Goal: Task Accomplishment & Management: Complete application form

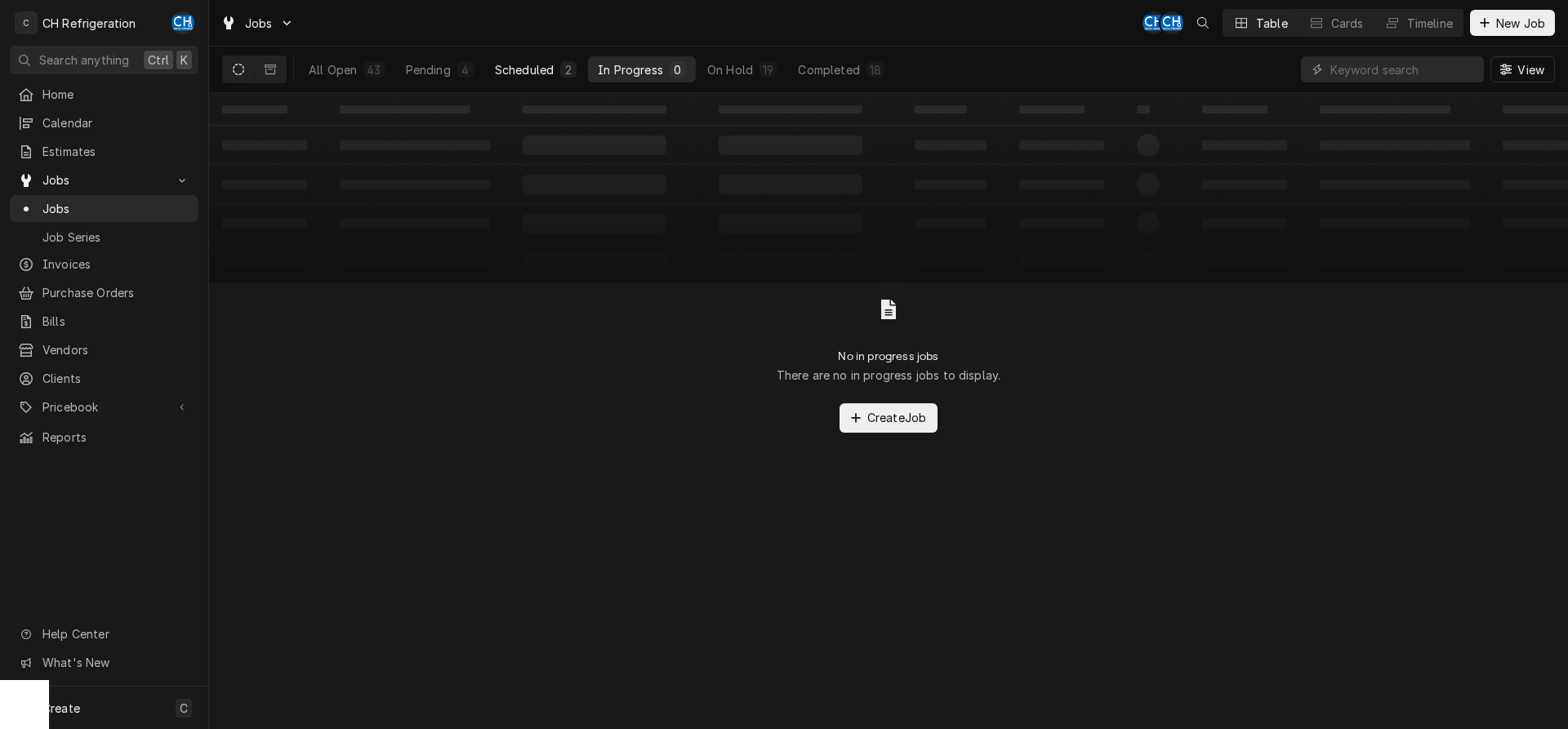
click at [536, 76] on div "Scheduled" at bounding box center [524, 70] width 59 height 17
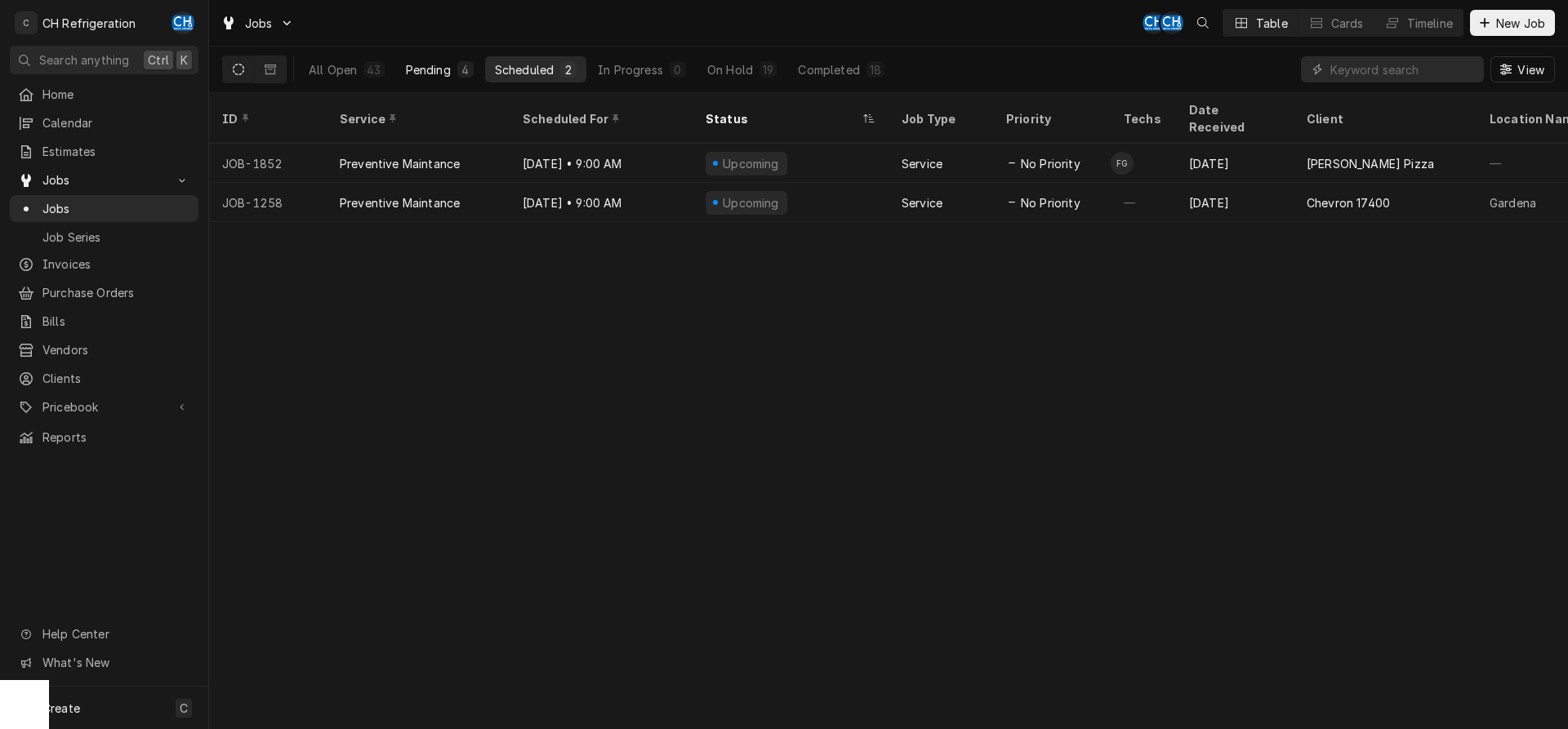
click at [440, 77] on div "Pending" at bounding box center [428, 70] width 45 height 17
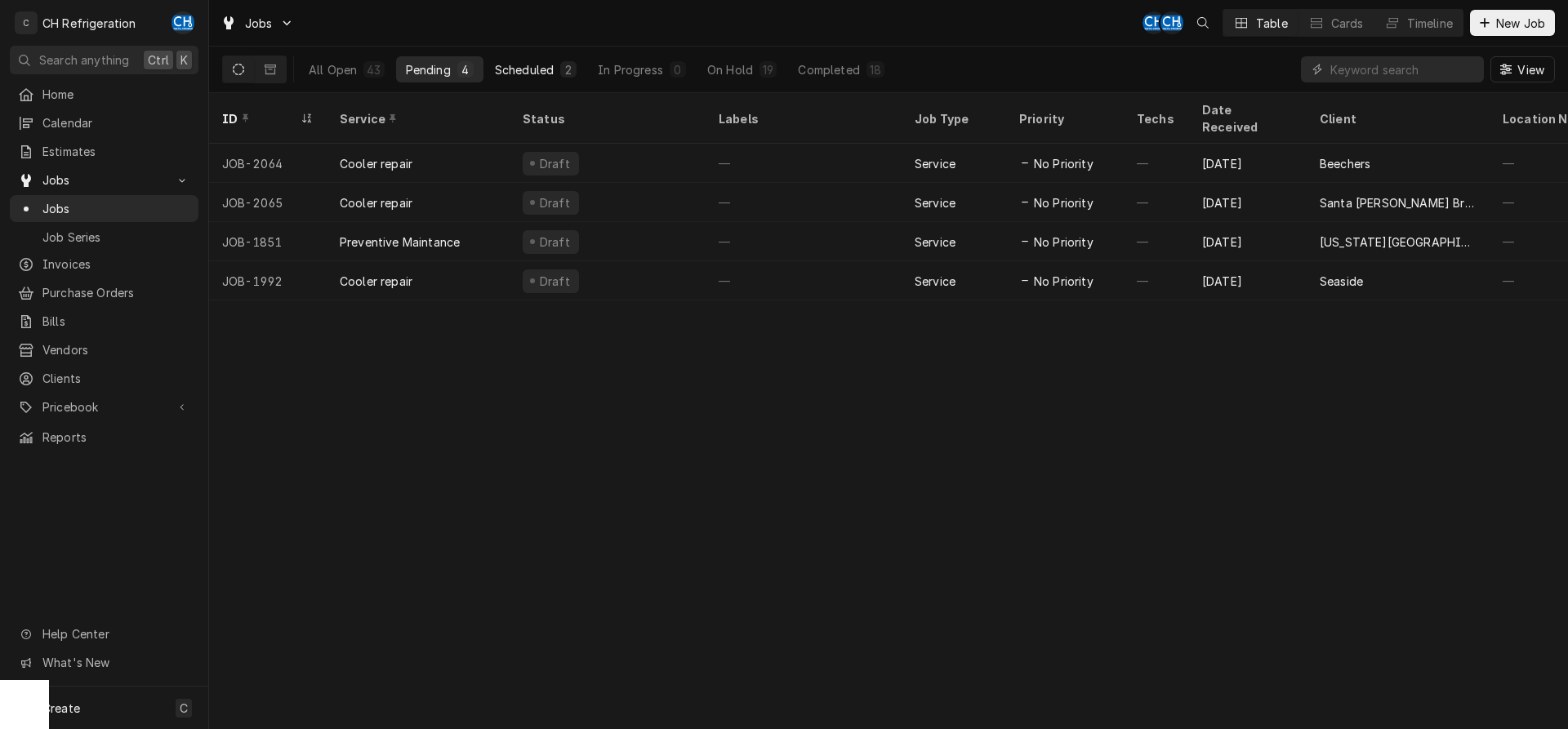
click at [525, 78] on button "Scheduled 2" at bounding box center [536, 70] width 101 height 26
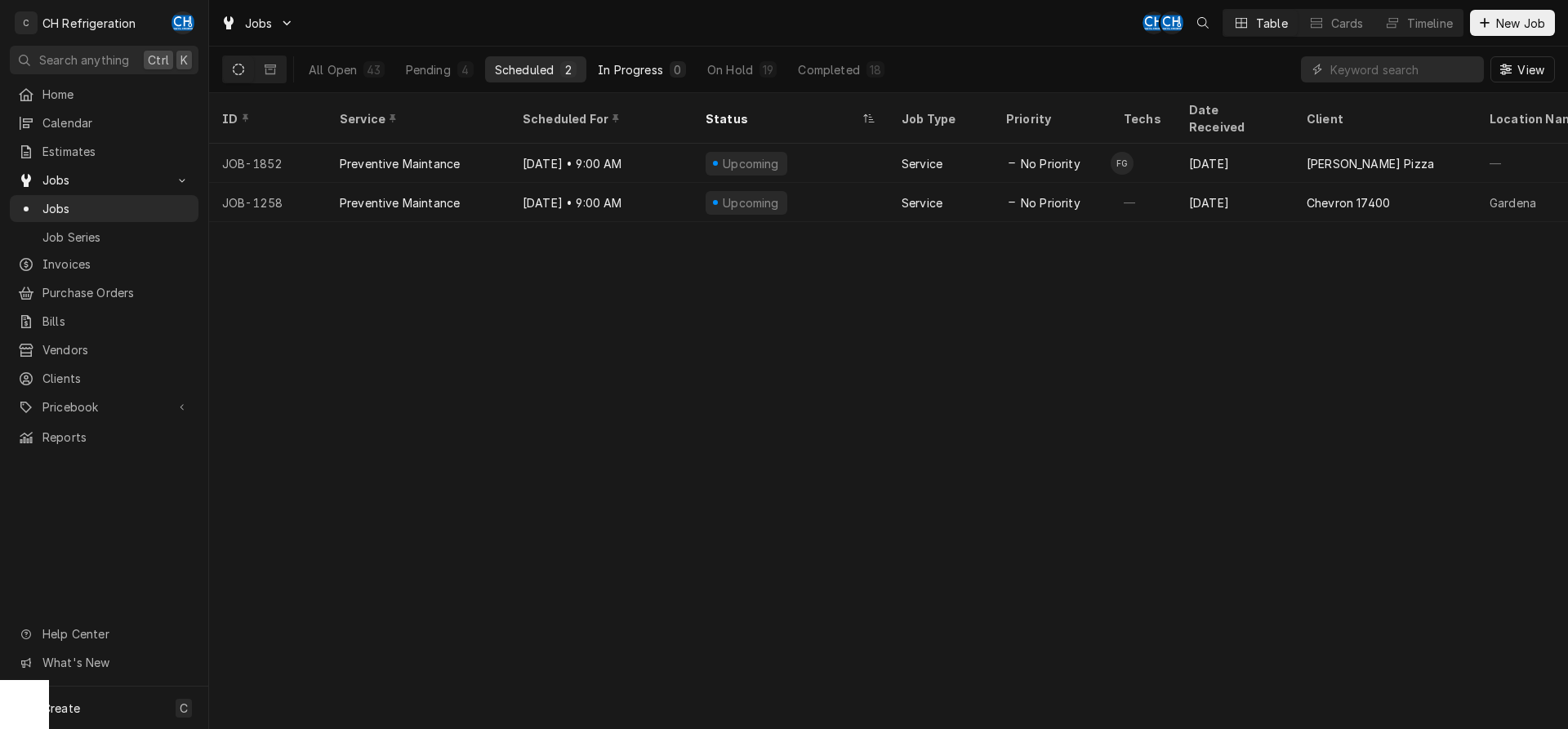
click at [637, 69] on div "In Progress" at bounding box center [630, 70] width 65 height 17
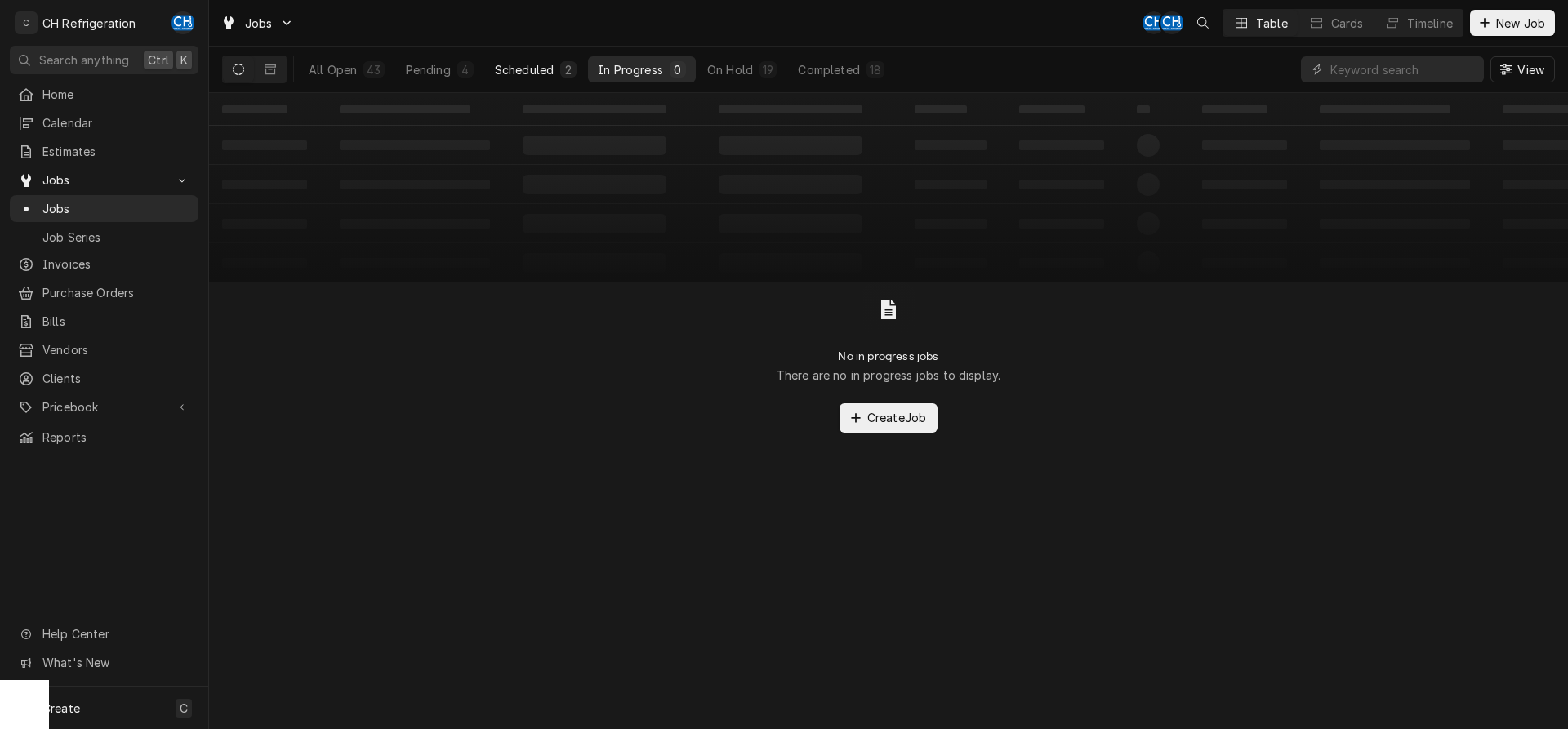
click at [523, 62] on div "Scheduled" at bounding box center [524, 70] width 59 height 17
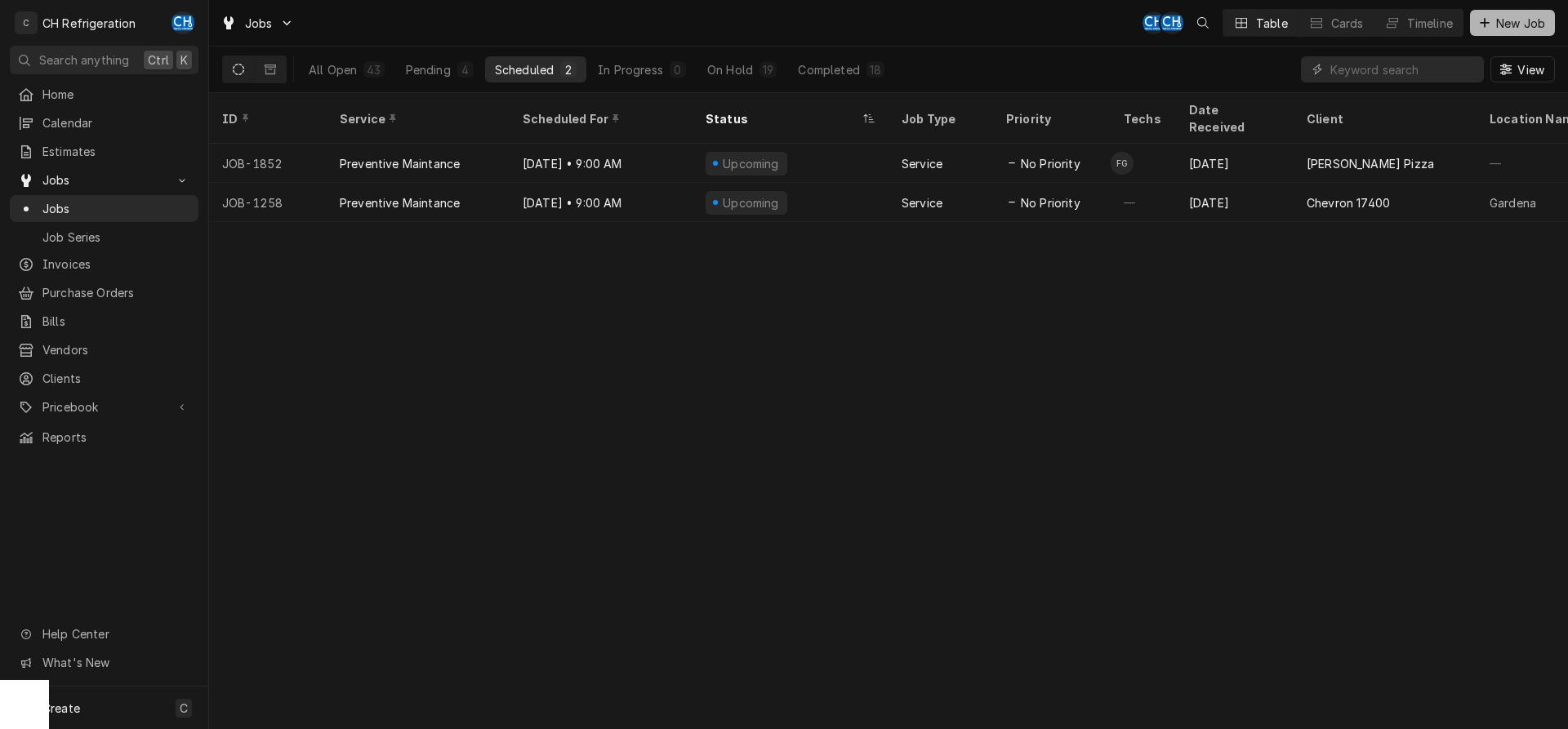
click at [1497, 26] on span "New Job" at bounding box center [1520, 23] width 55 height 17
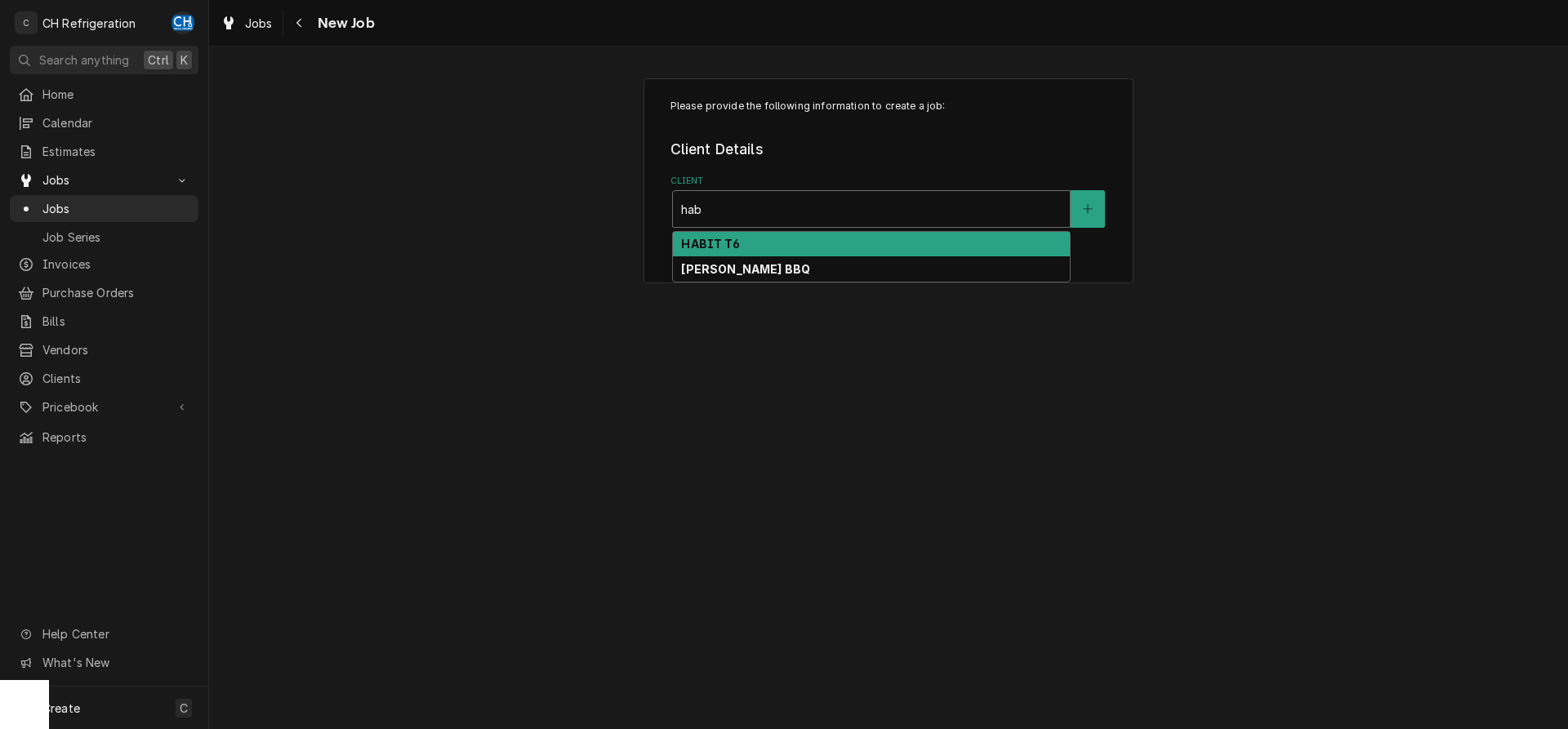
click at [848, 241] on div "HABIT T6" at bounding box center [871, 244] width 396 height 26
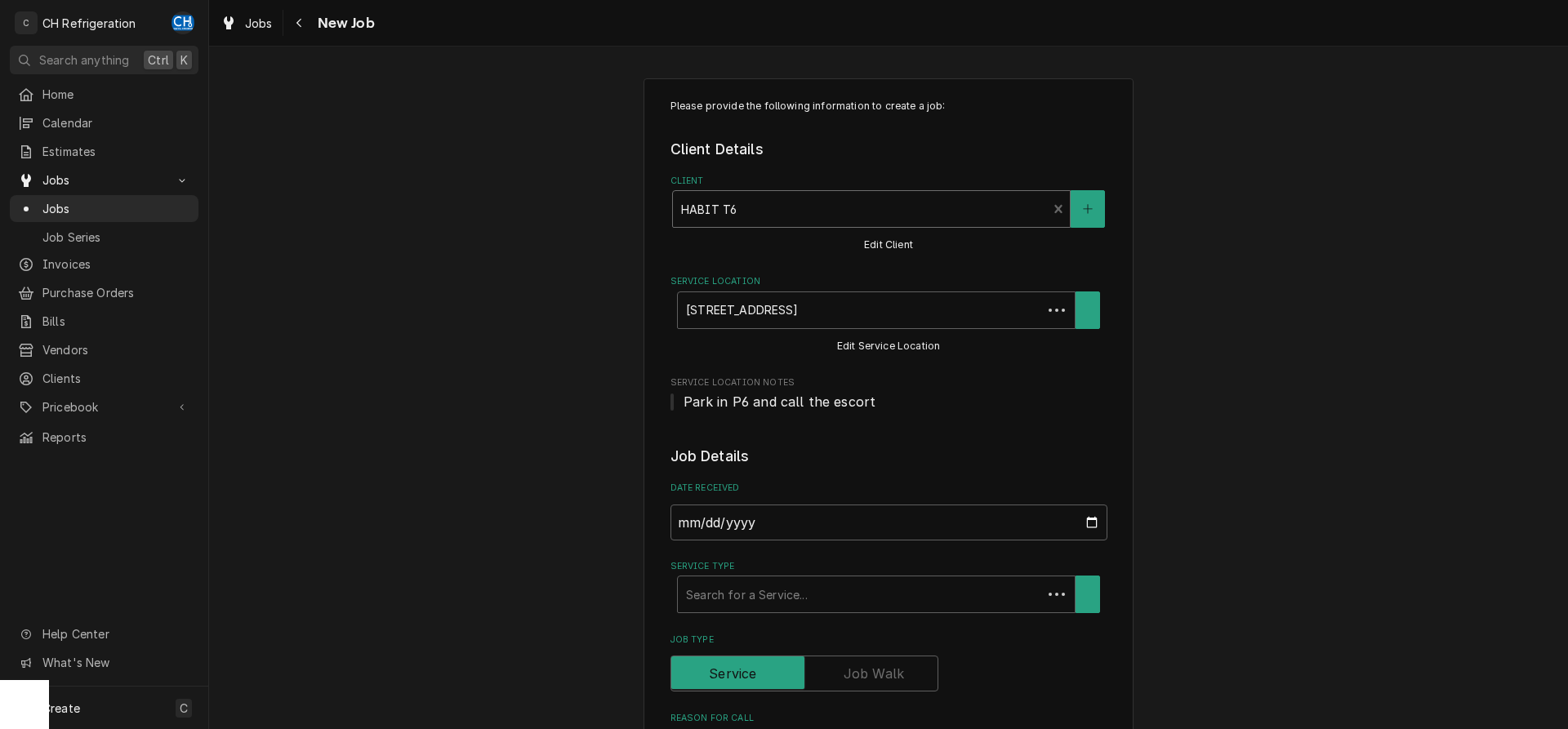
type textarea "x"
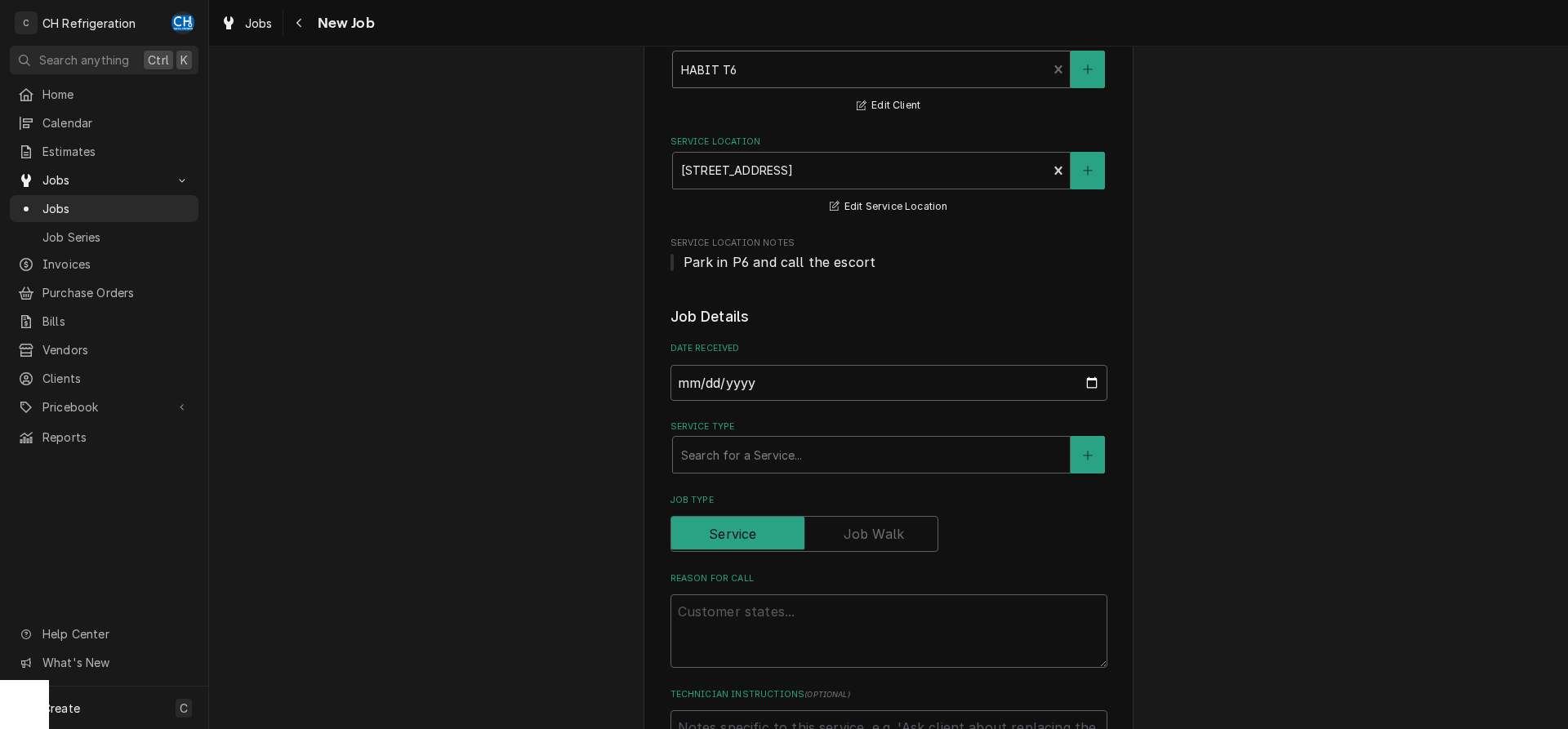
scroll to position [166, 0]
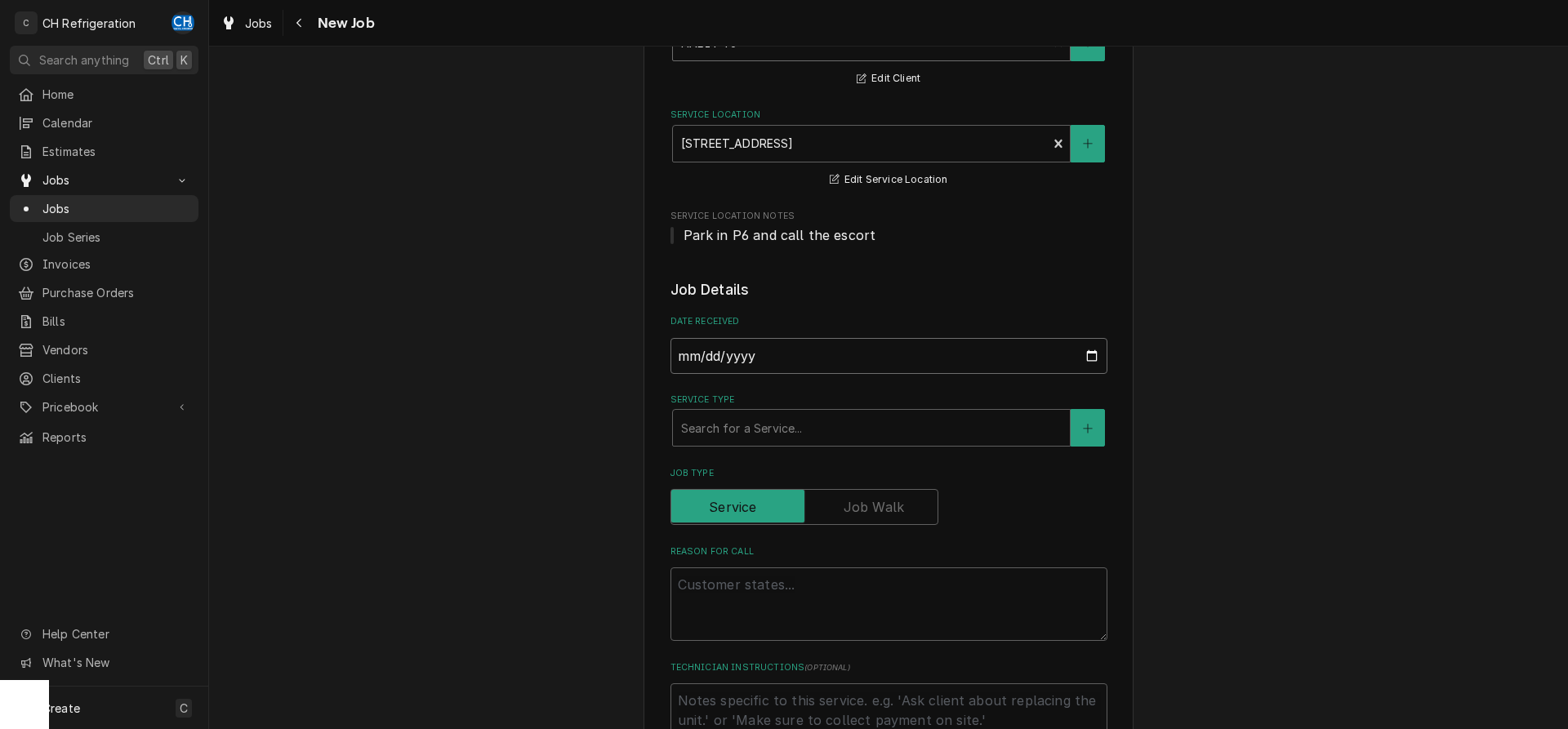
click at [1088, 357] on input "2025-10-07" at bounding box center [889, 356] width 437 height 36
type input "2025-10-08"
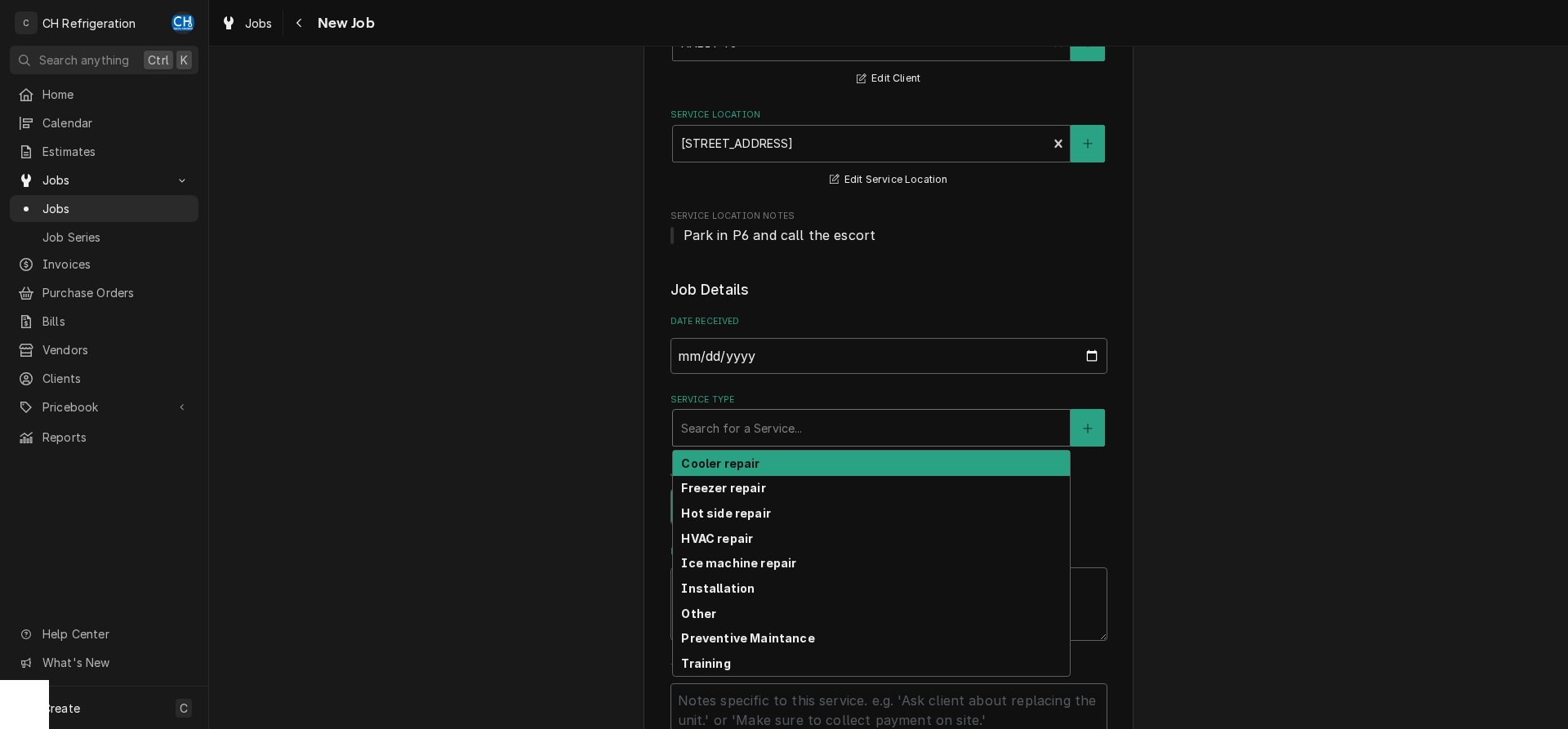
click at [788, 432] on div "Service Type" at bounding box center [871, 427] width 381 height 29
click at [791, 463] on div "Cooler repair" at bounding box center [871, 463] width 396 height 26
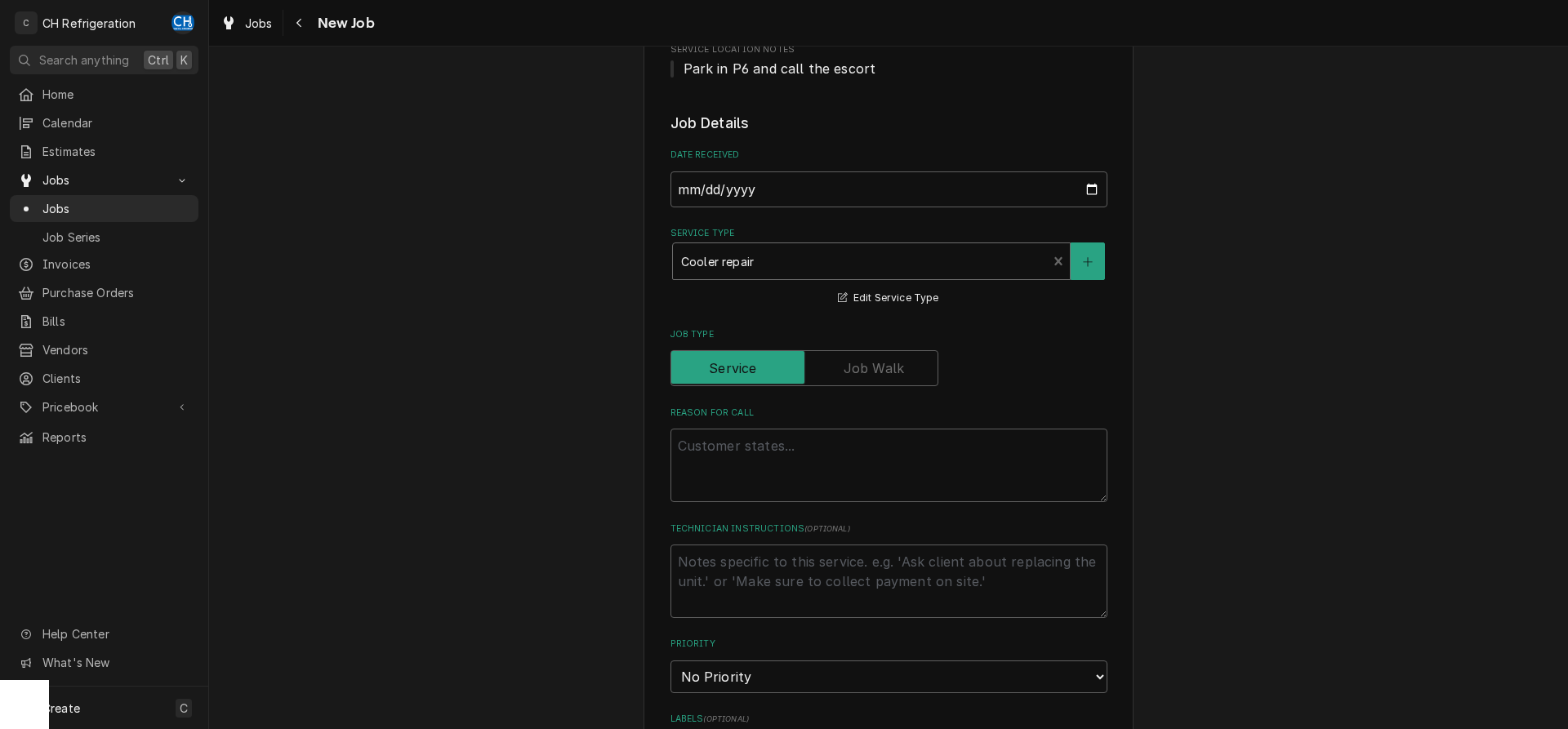
scroll to position [499, 0]
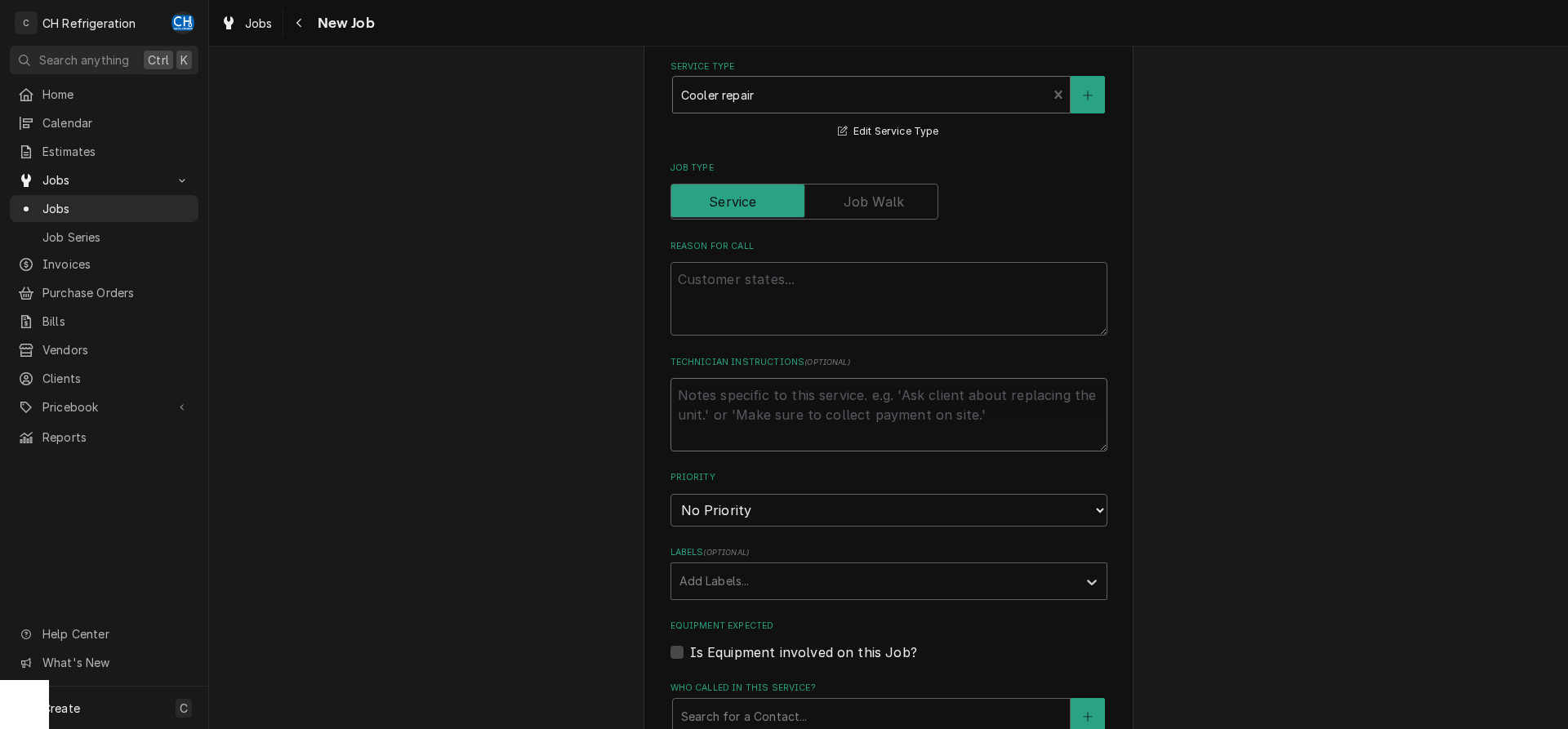
click at [783, 406] on textarea "Technician Instructions ( optional )" at bounding box center [889, 414] width 437 height 73
type textarea "x"
type textarea "R"
type textarea "x"
type textarea "Re"
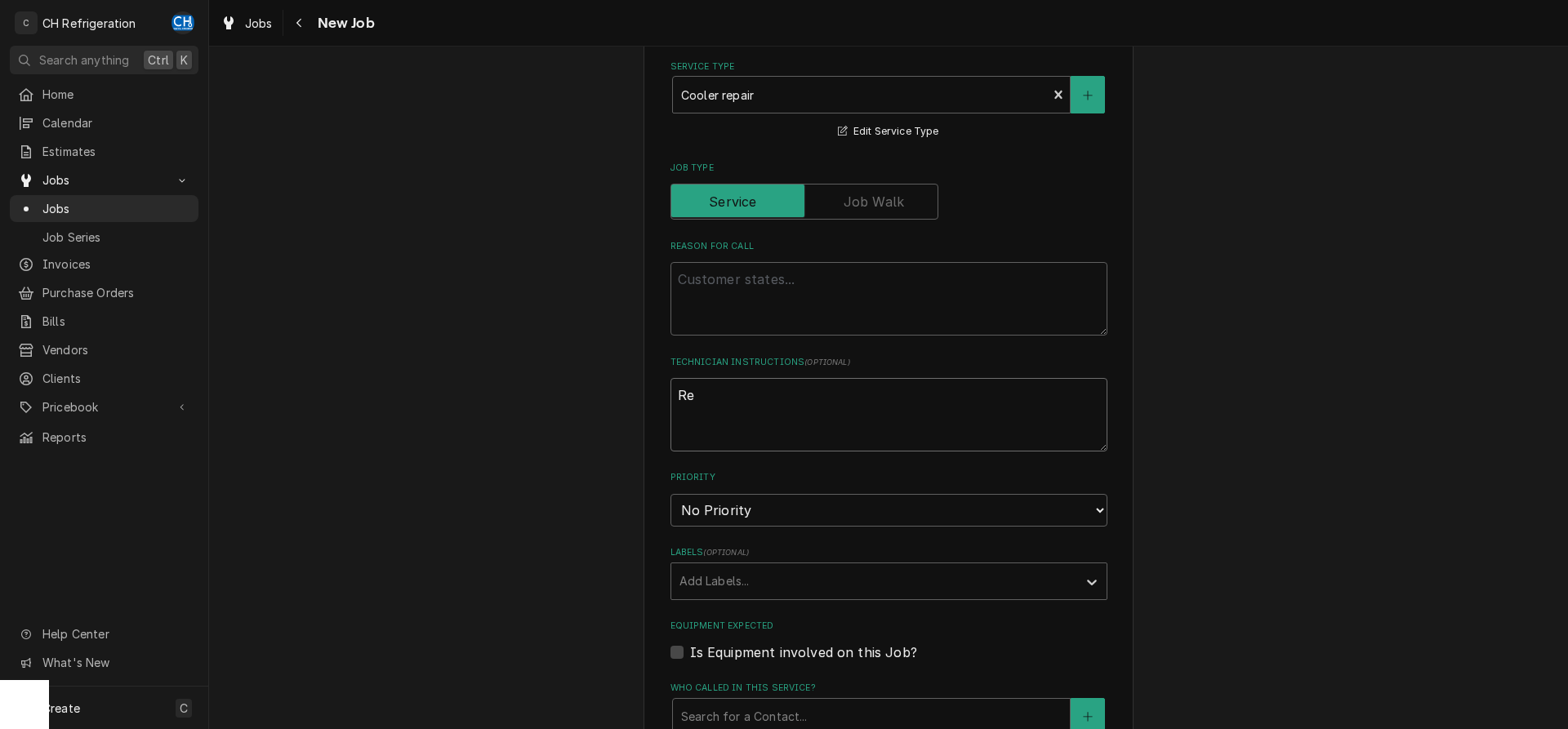
type textarea "x"
type textarea "Res"
type textarea "x"
type textarea "Re"
type textarea "x"
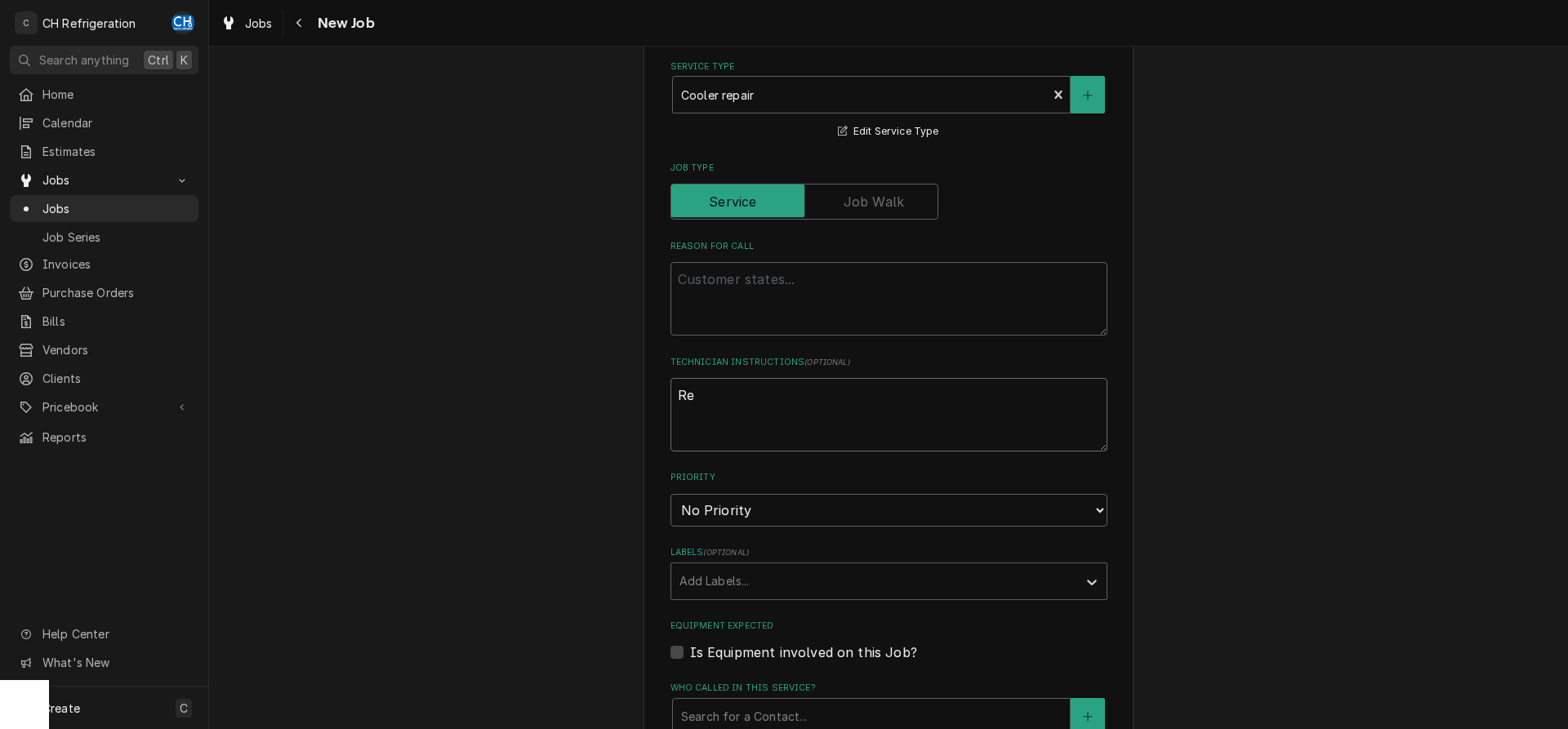
type textarea "R"
type textarea "x"
type textarea "c"
type textarea "x"
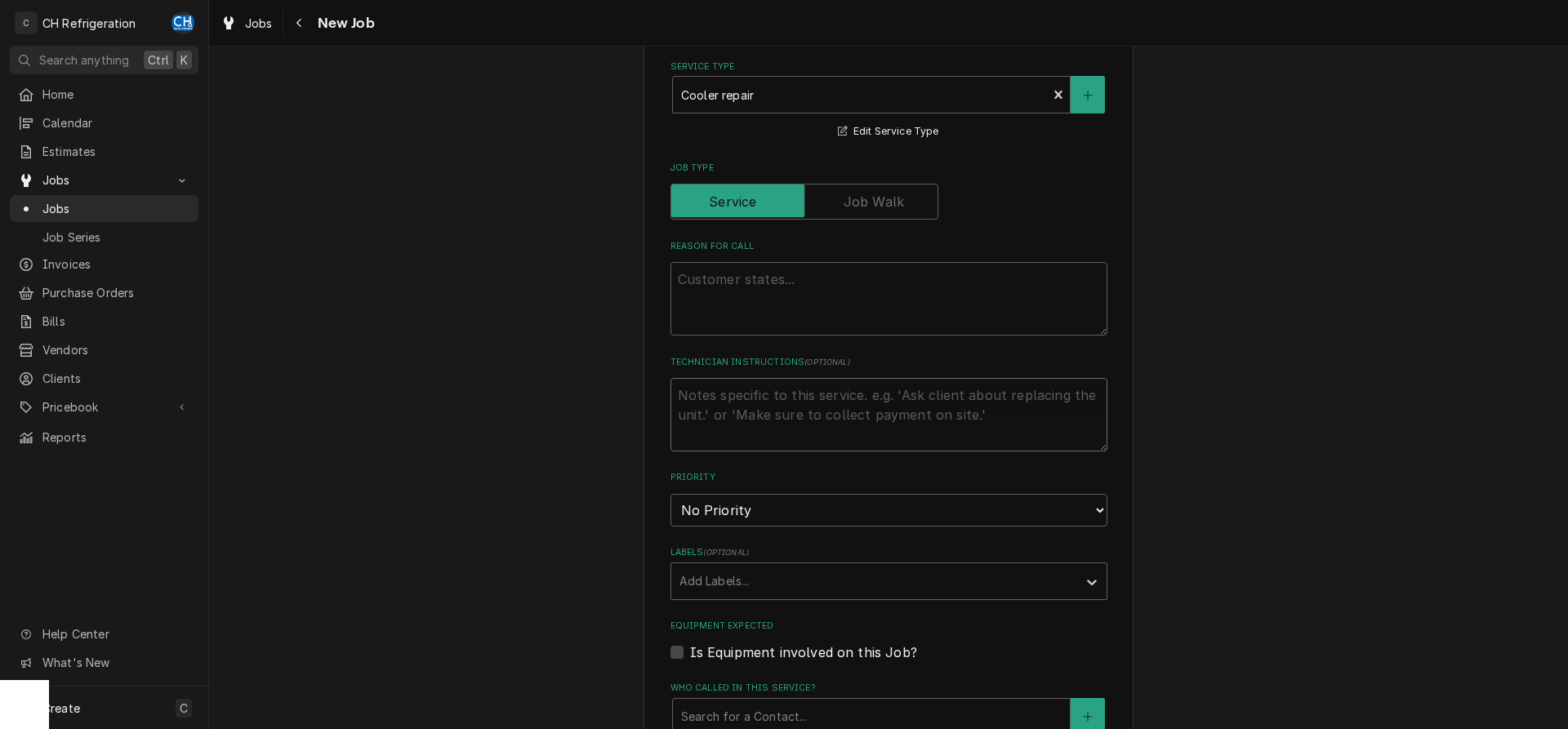
type textarea "x"
type textarea "s"
type textarea "x"
type textarea "si"
type textarea "x"
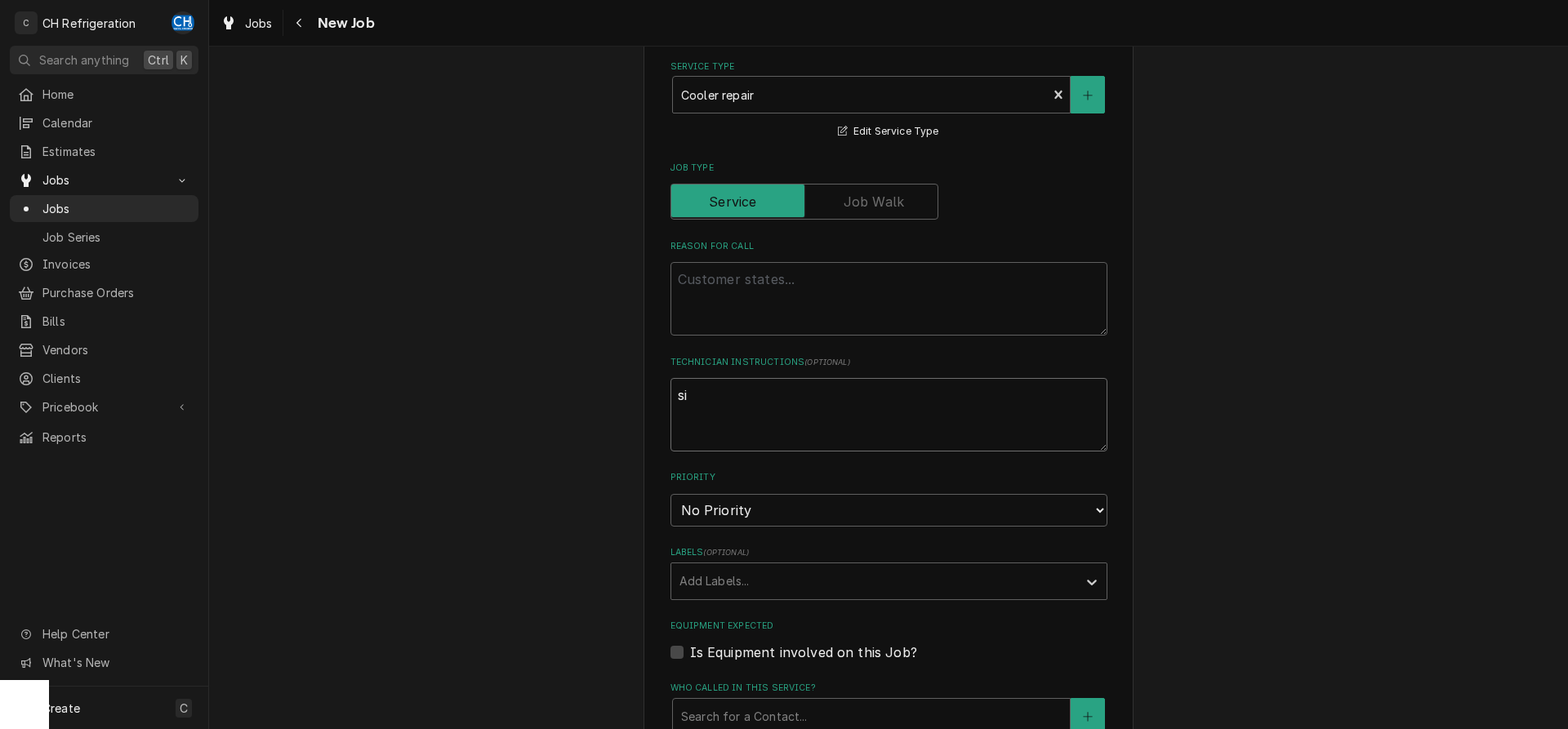
type textarea "sig"
type textarea "x"
type textarea "sign"
type textarea "x"
type textarea "sign"
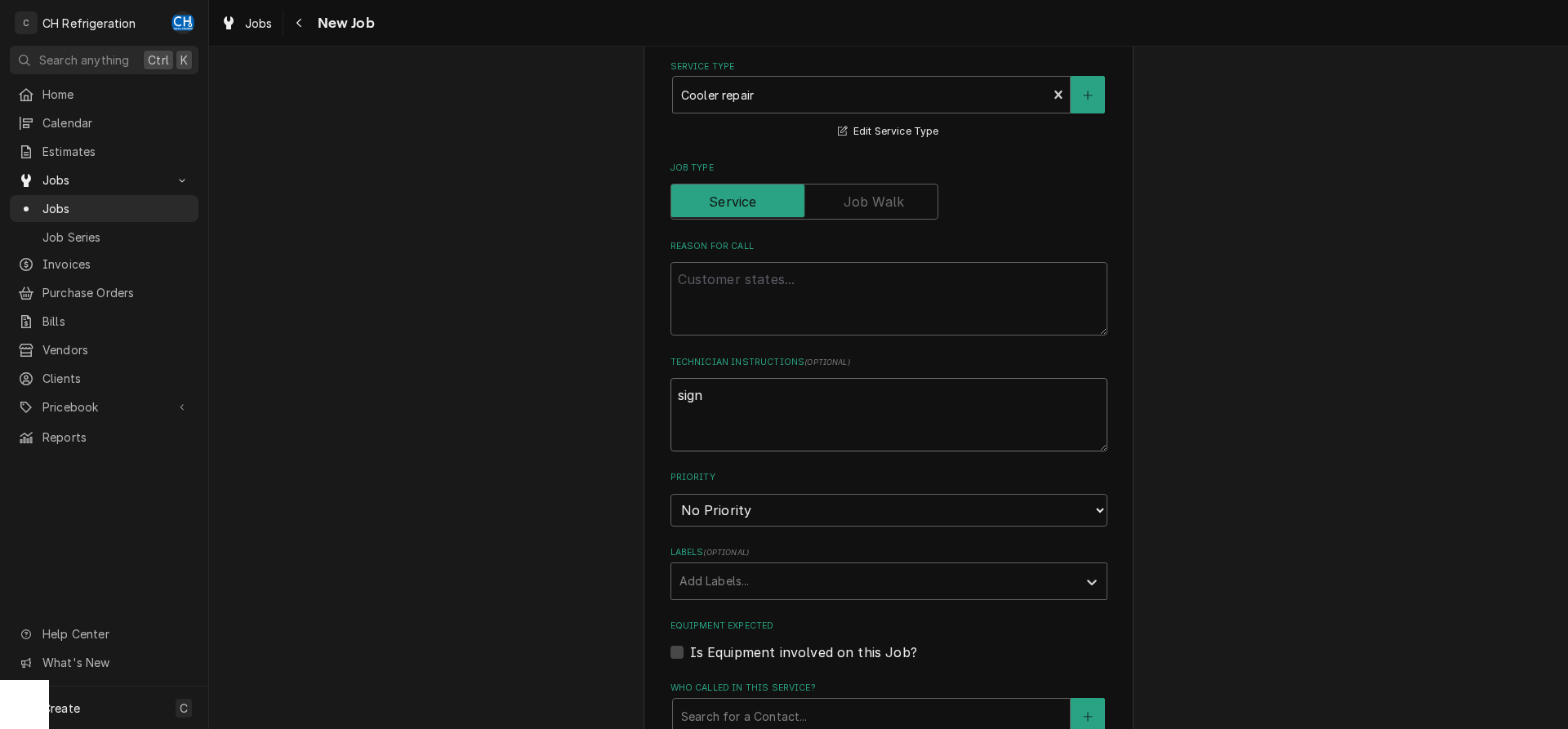
type textarea "x"
type textarea "sign i"
type textarea "x"
type textarea "sign in"
type textarea "x"
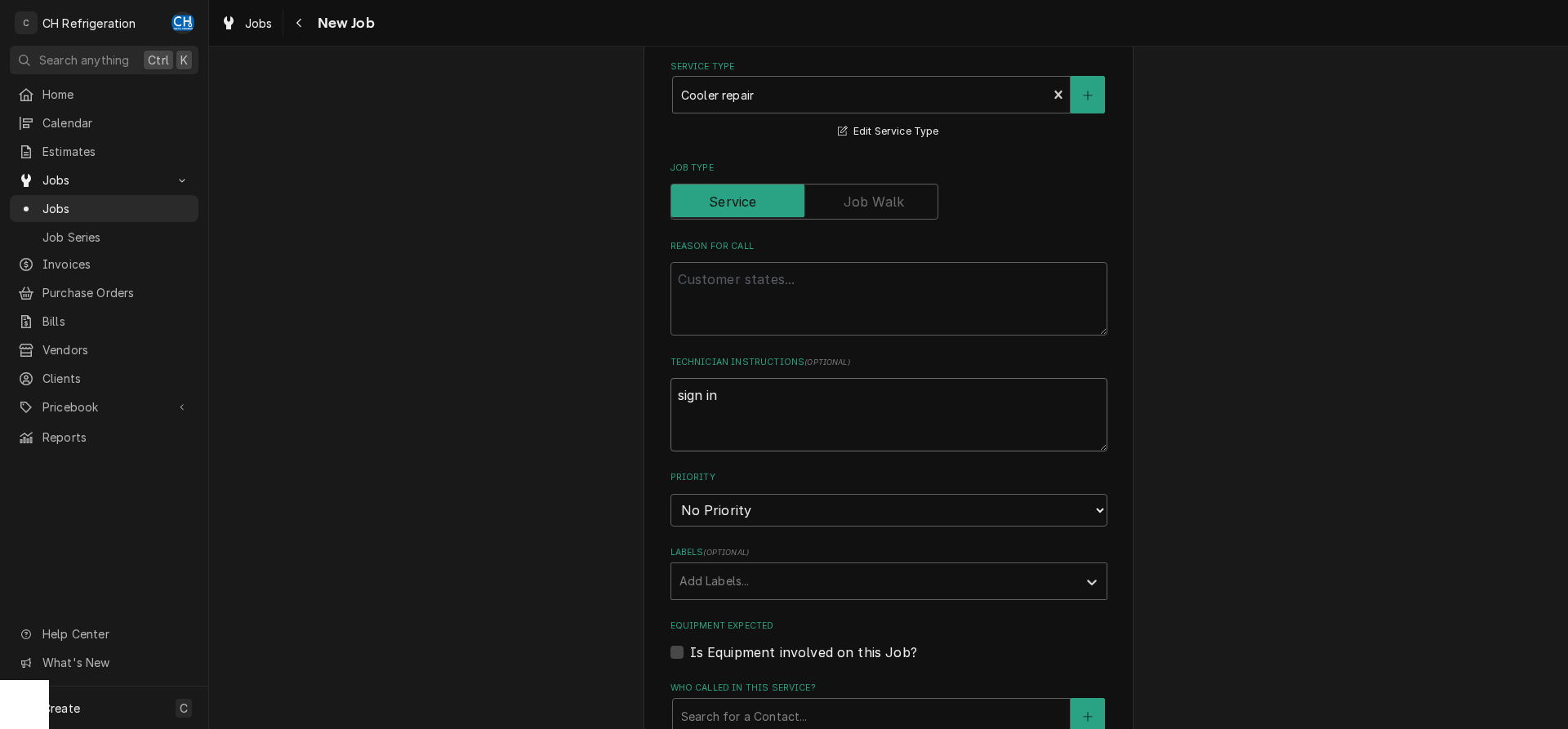
type textarea "sign in"
type textarea "x"
type textarea "sign in t"
type textarea "x"
type textarea "sign in to"
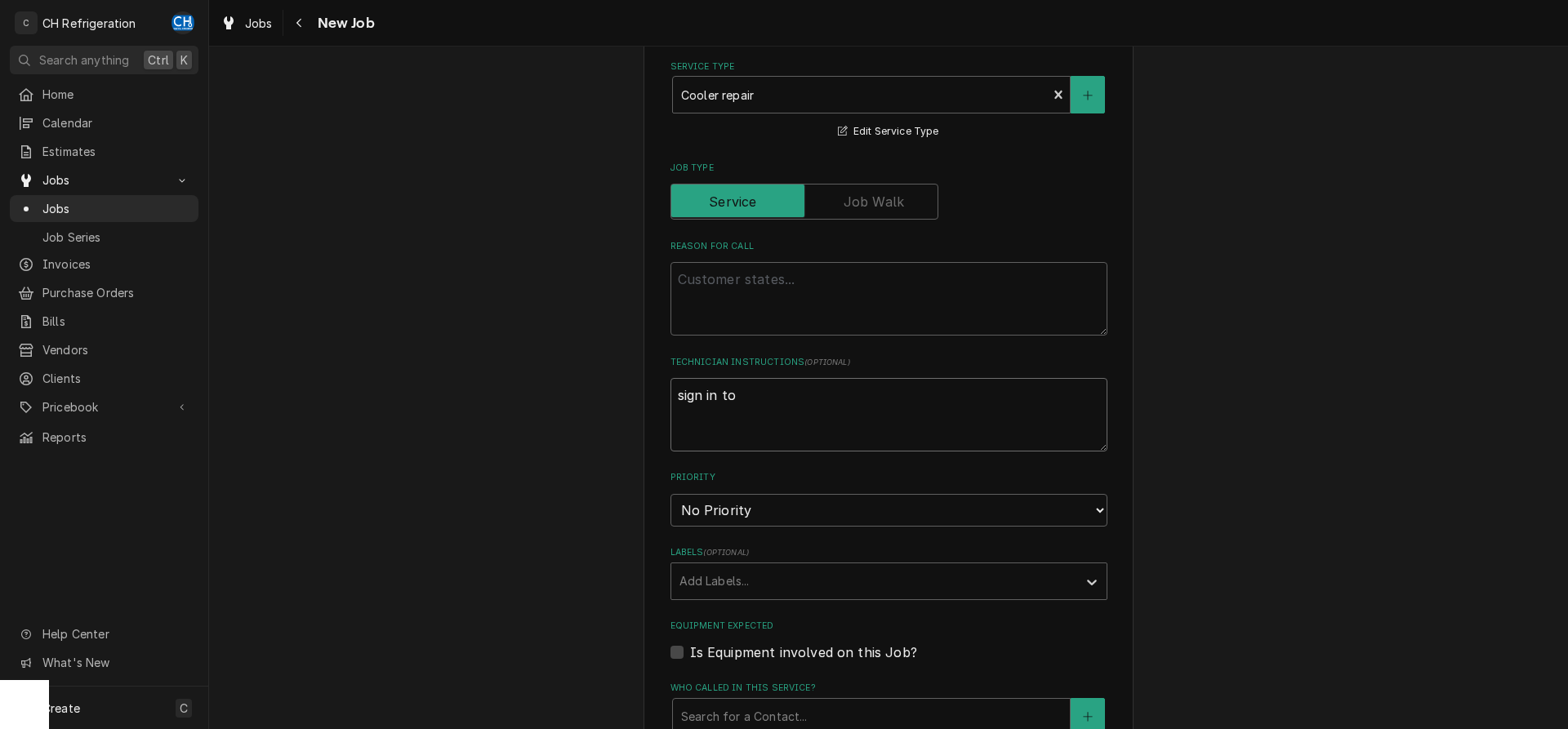
type textarea "x"
type textarea "sign in to R"
type textarea "x"
type textarea "sign in to Re"
type textarea "x"
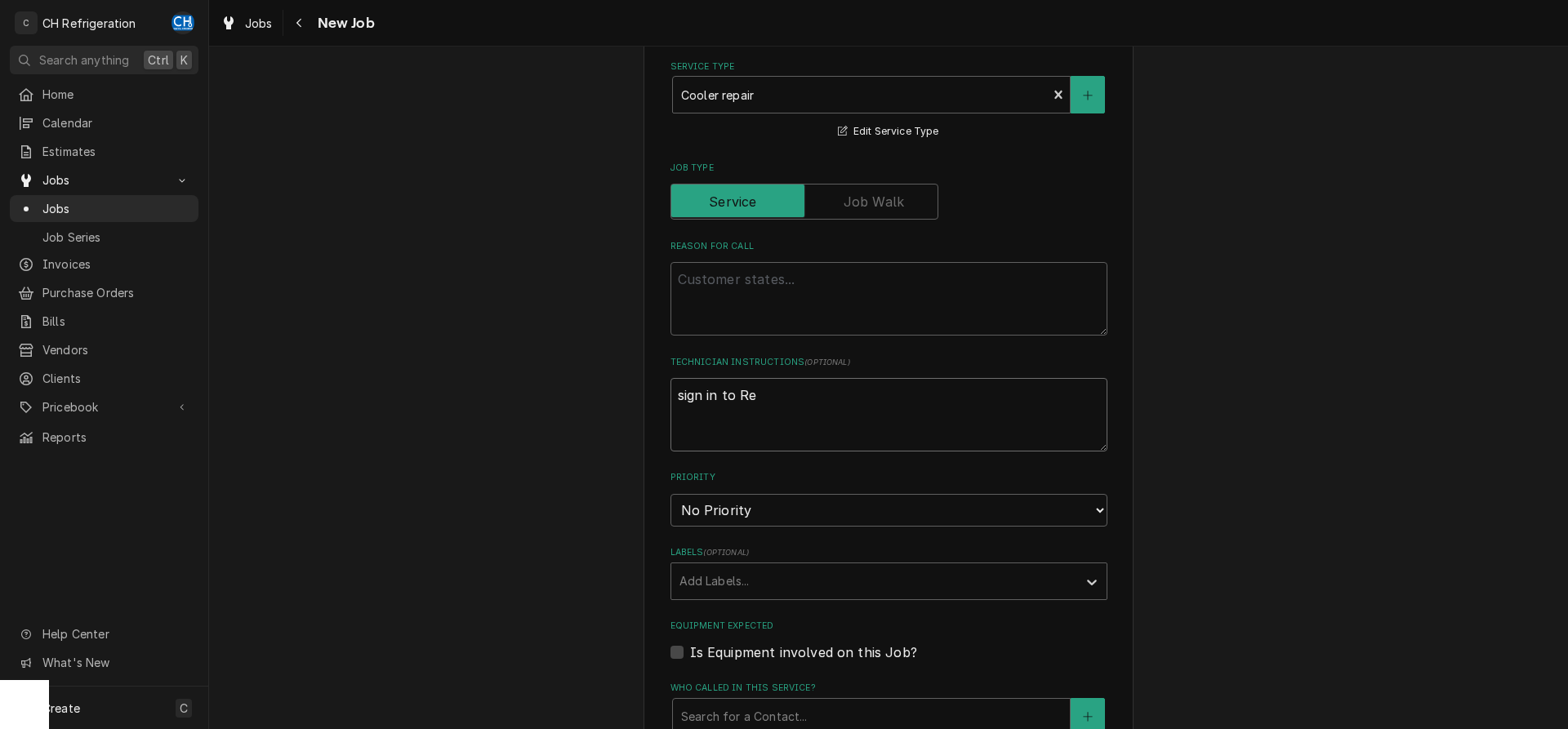
type textarea "sign in to Res"
type textarea "x"
type textarea "sign in to ResQ"
type textarea "x"
type textarea "sign in to ResQ"
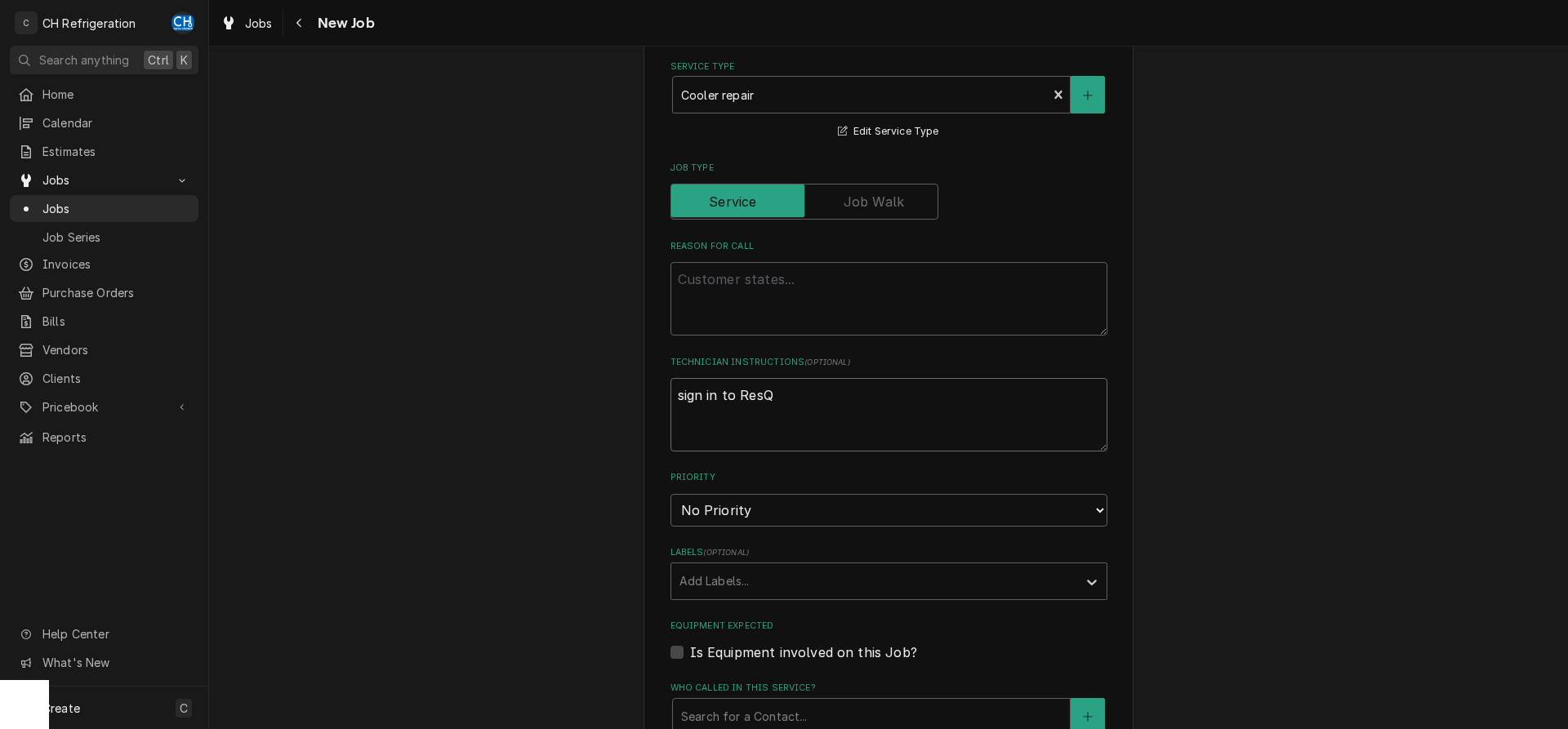
type textarea "x"
type textarea "sign in to ResQ J"
type textarea "x"
type textarea "sign in to ResQ Jo"
type textarea "x"
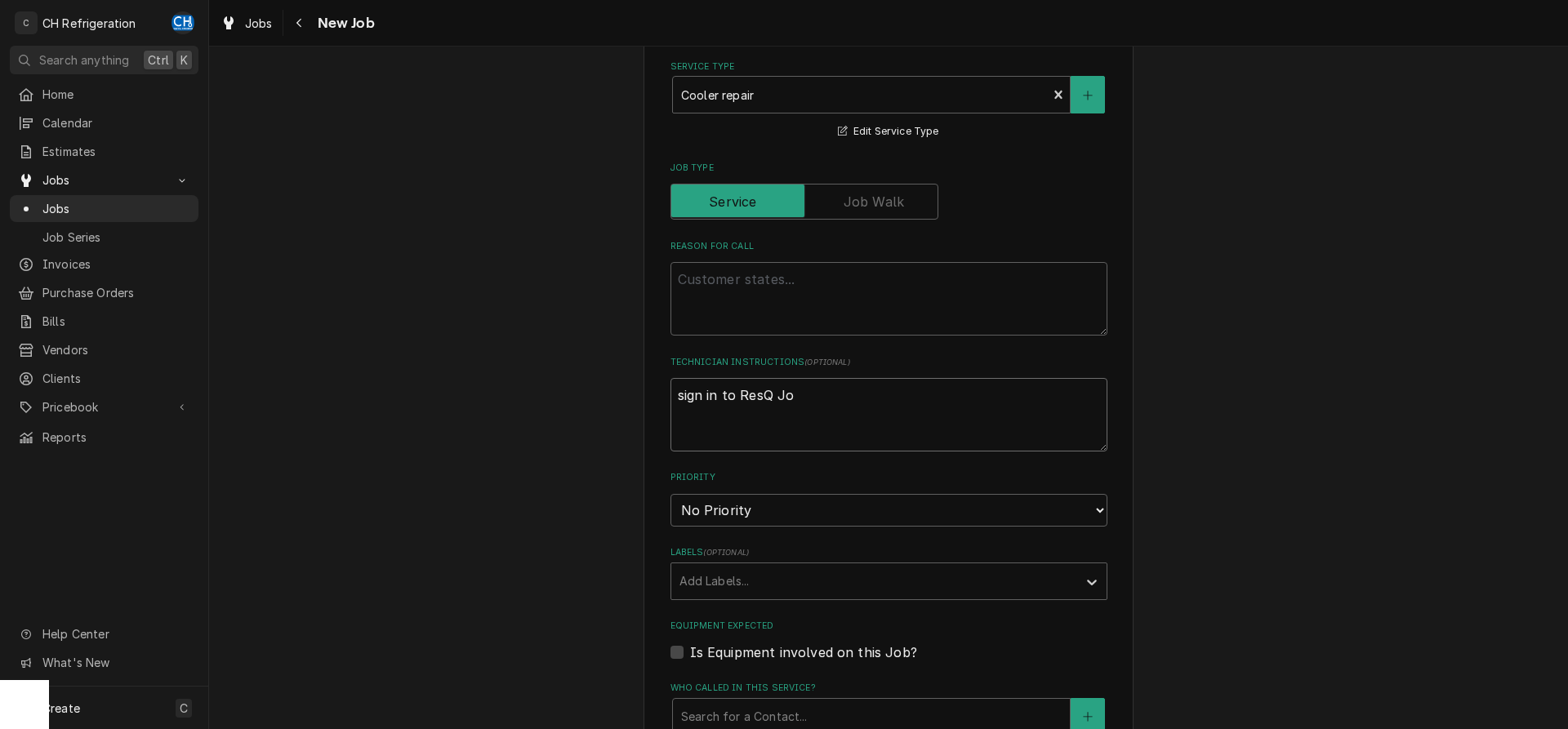
type textarea "sign in to ResQ Job"
type textarea "x"
type textarea "sign in to ResQ Job"
type textarea "x"
type textarea "sign in to ResQ Job #"
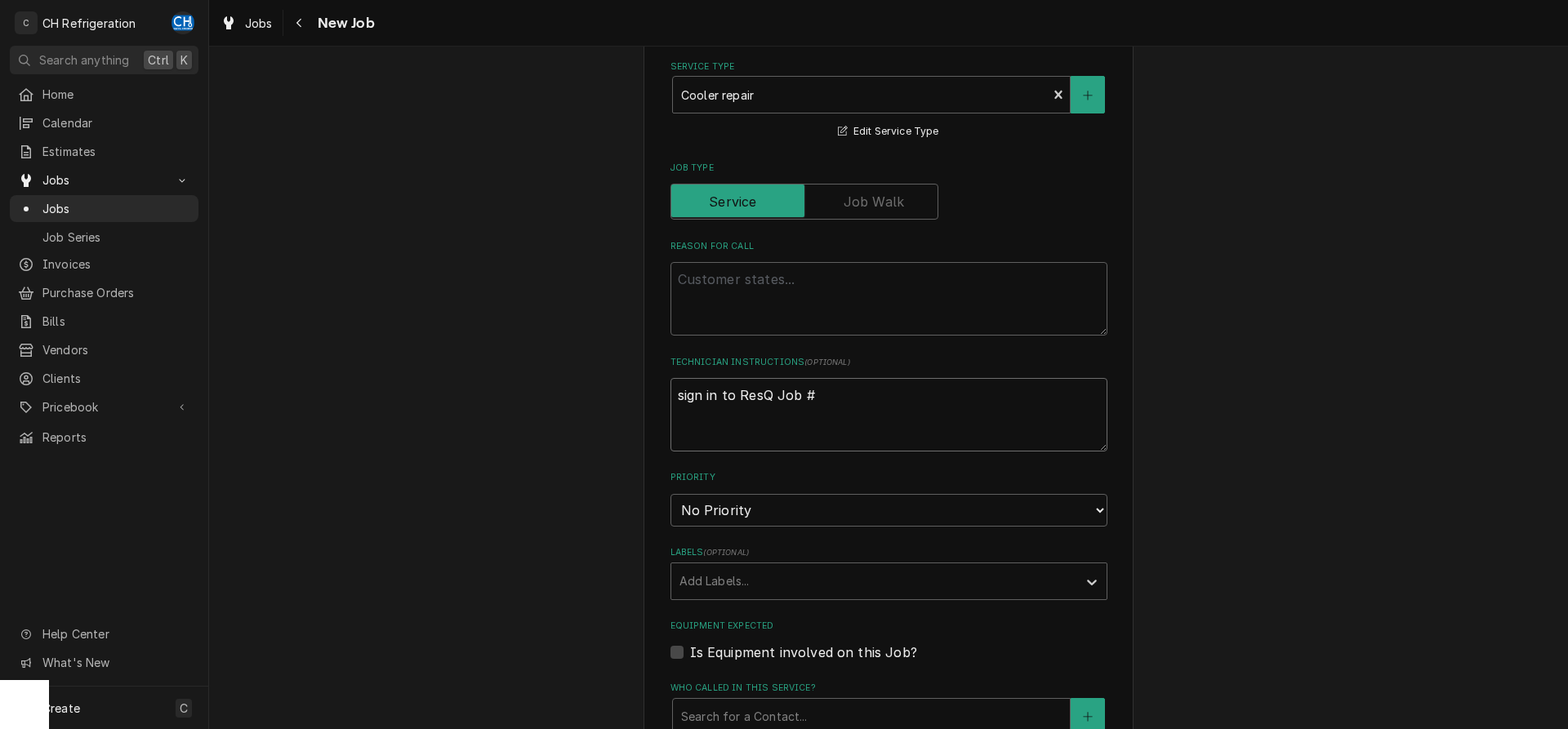
paste textarea "R0790504"
type textarea "x"
type textarea "sign in to ResQ Job #R0790504"
type textarea "x"
type textarea "sign in to ResQ Job #R0790504"
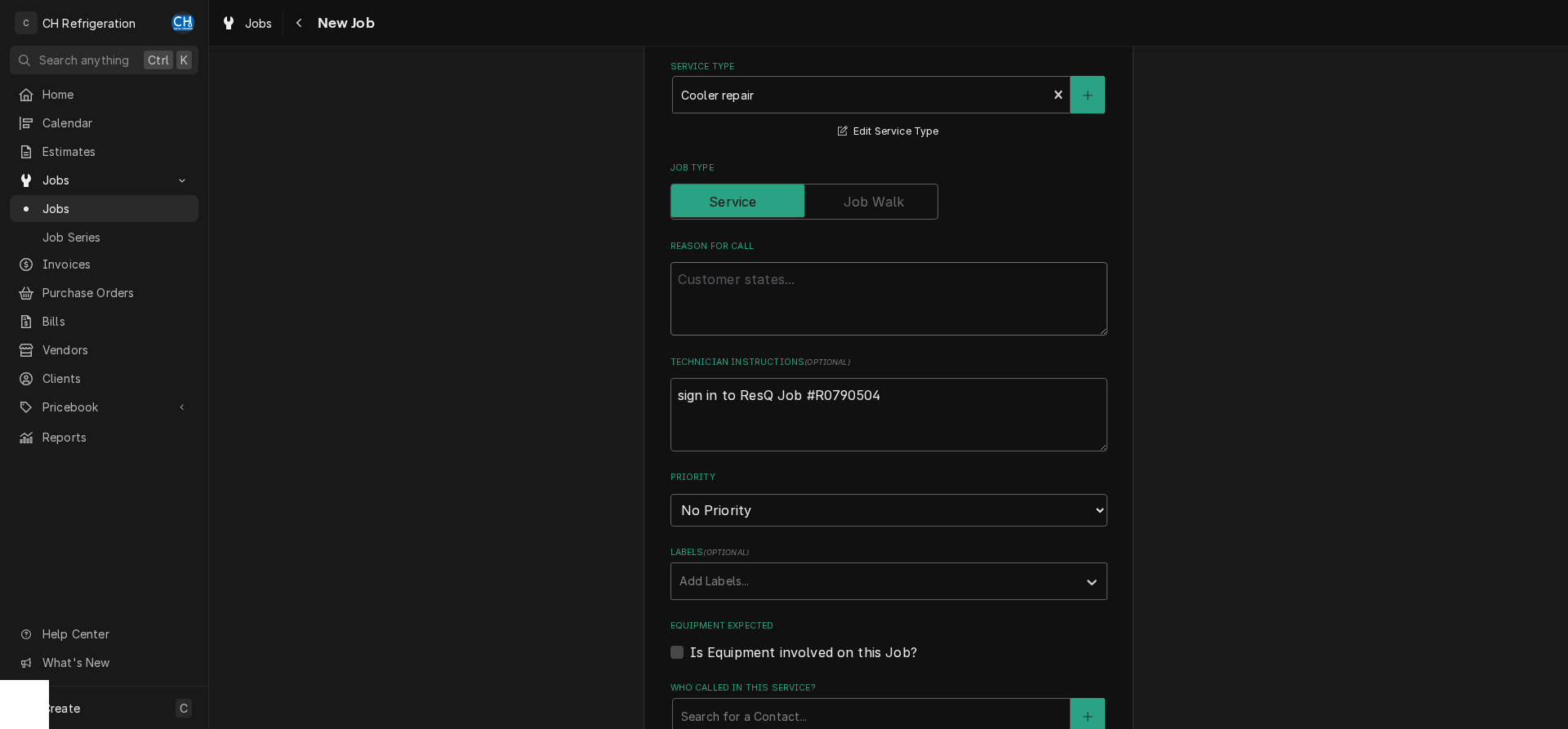
click at [781, 284] on textarea "Reason For Call" at bounding box center [889, 298] width 437 height 73
type textarea "x"
type textarea "w"
type textarea "x"
type textarea "wa"
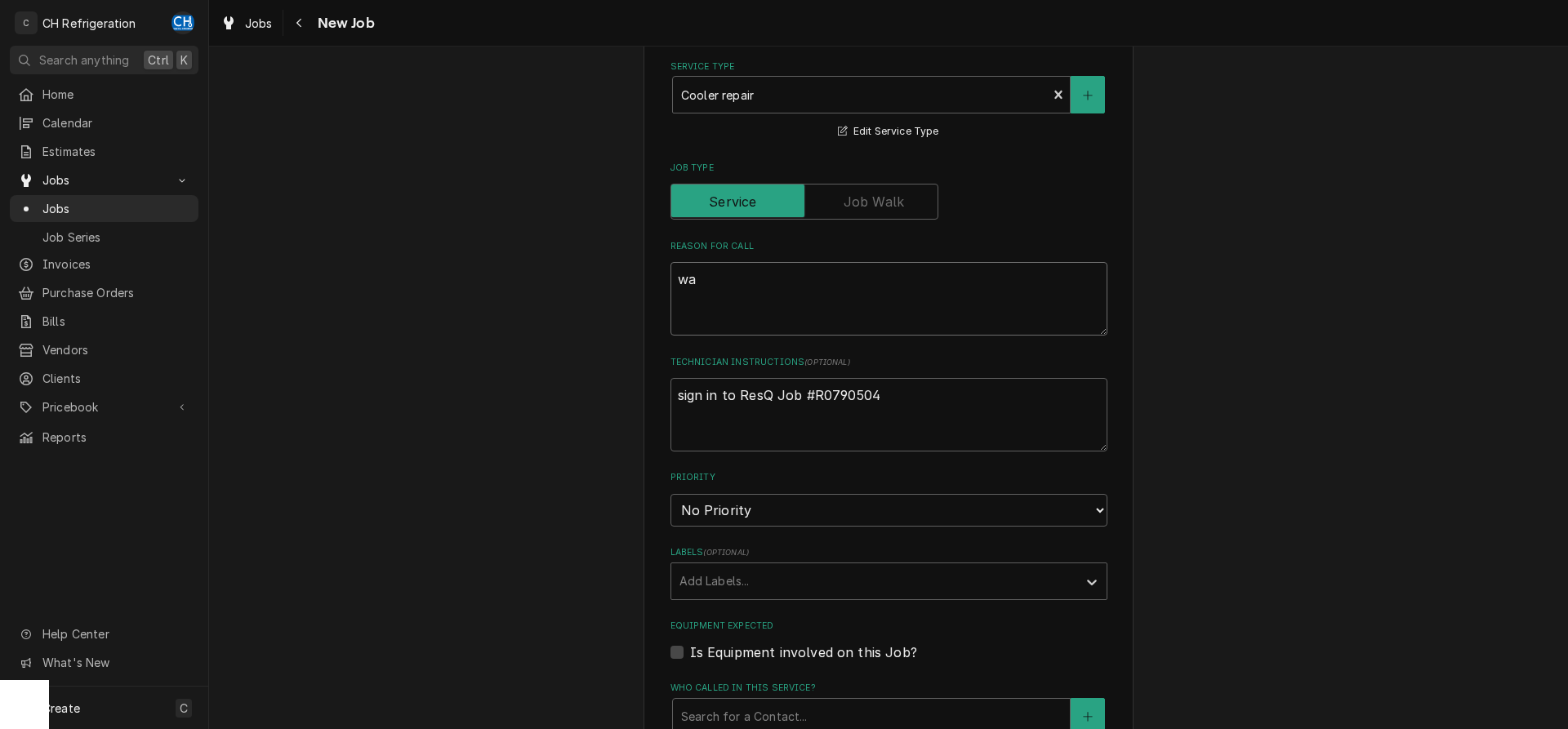
type textarea "x"
type textarea "wal"
type textarea "x"
type textarea "walk"
type textarea "x"
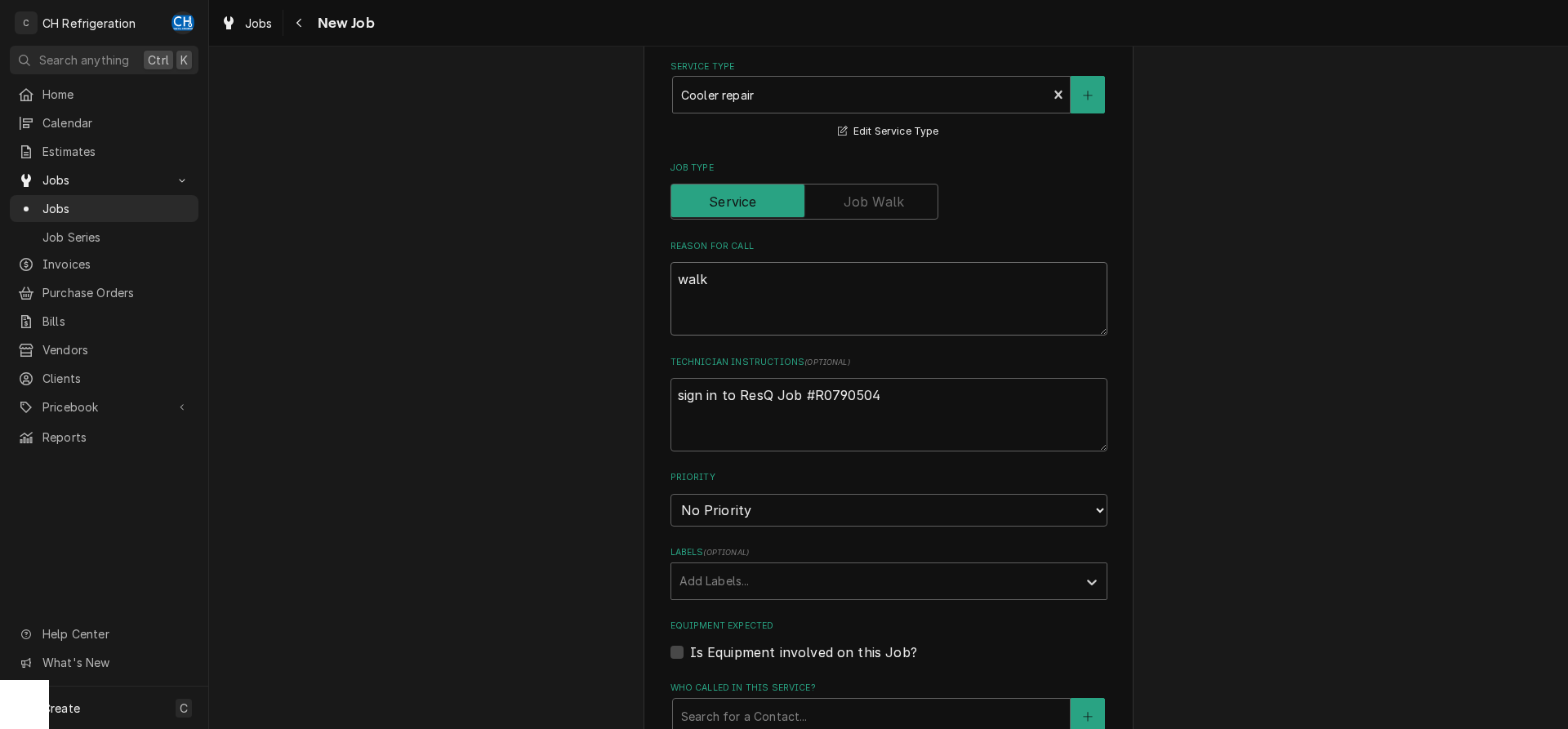
type textarea "walk"
type textarea "x"
type textarea "walk i"
type textarea "x"
type textarea "walk in"
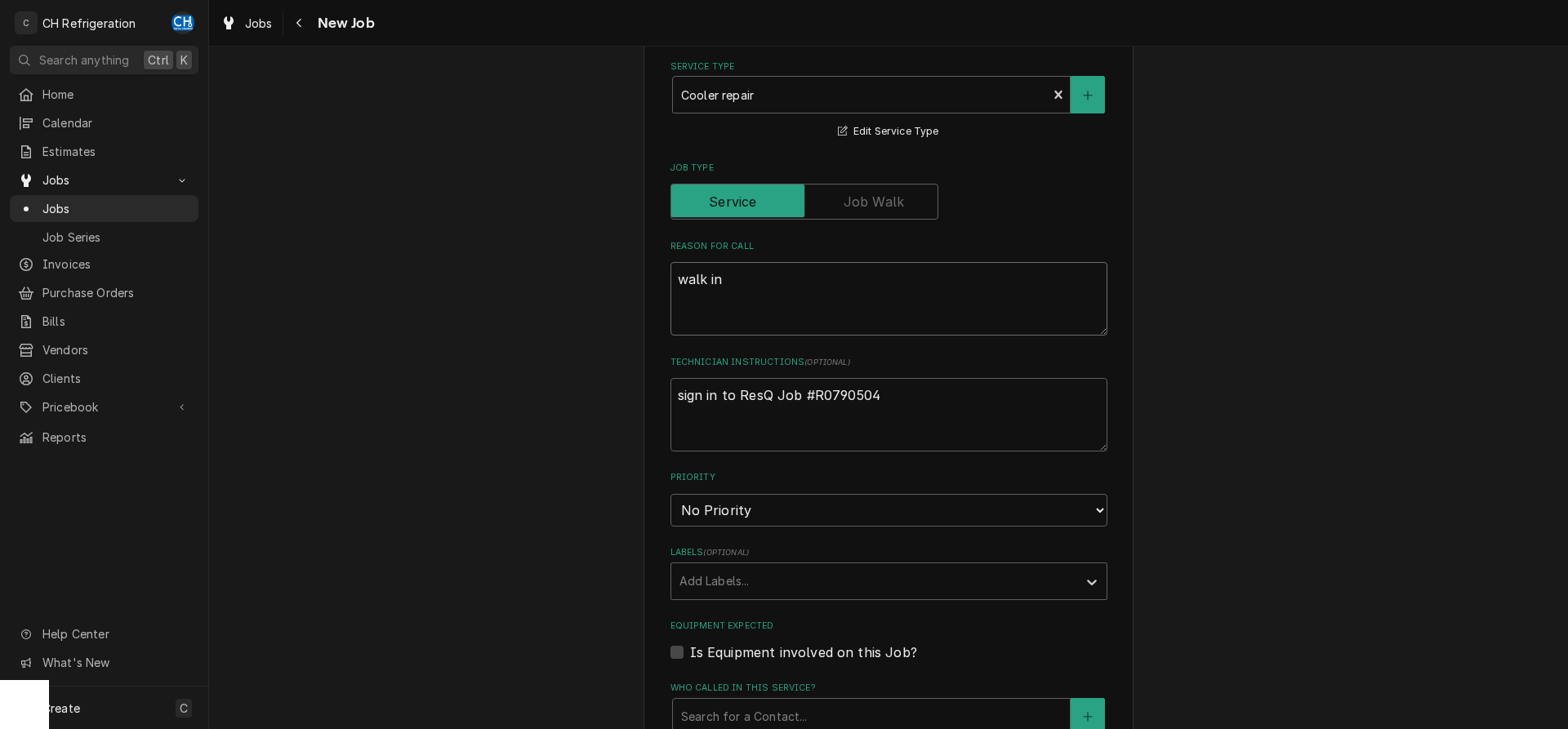
type textarea "x"
type textarea "walk in"
type textarea "x"
type textarea "walk in"
type textarea "x"
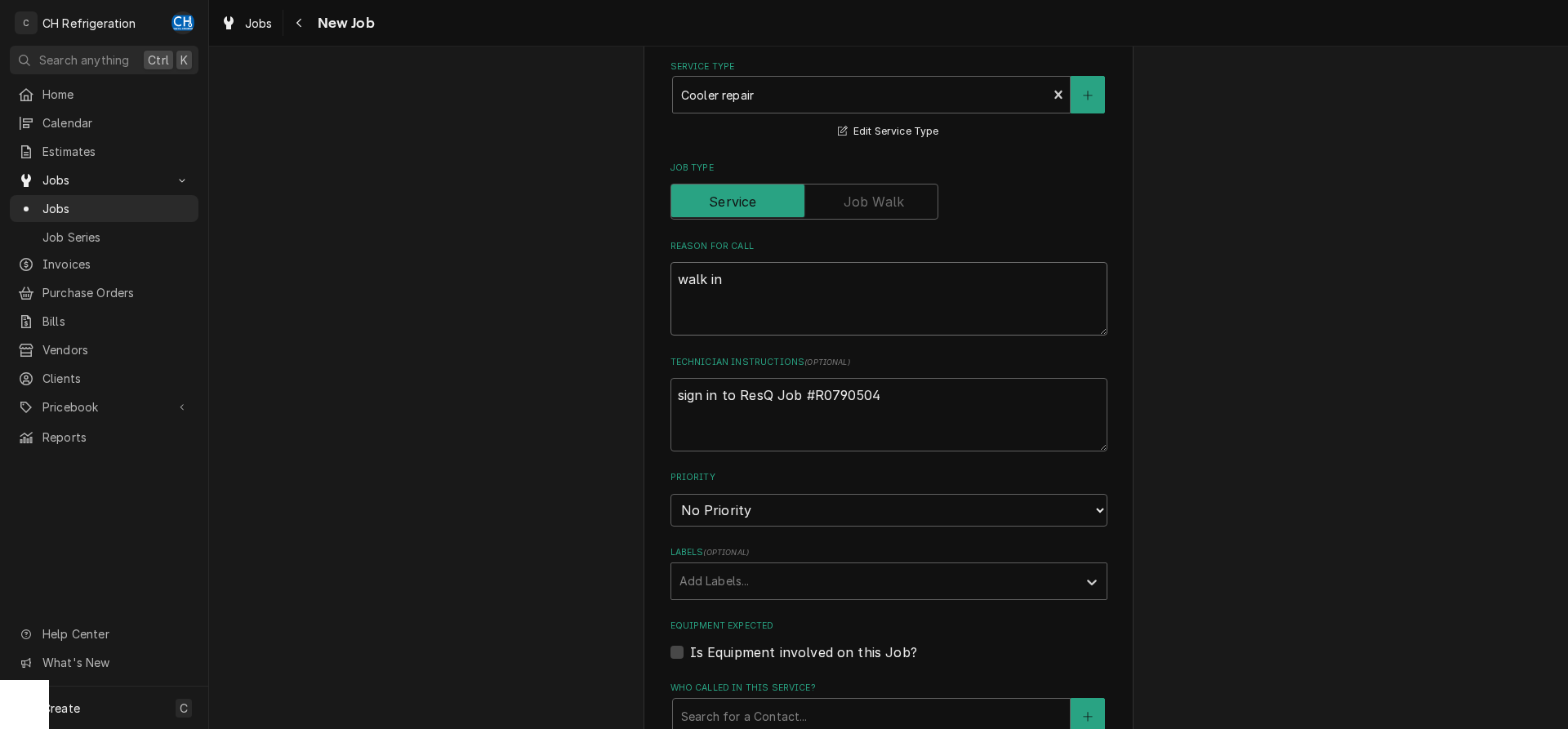
type textarea "walk in u"
type textarea "x"
type textarea "walk in un"
type textarea "x"
type textarea "walk in uni"
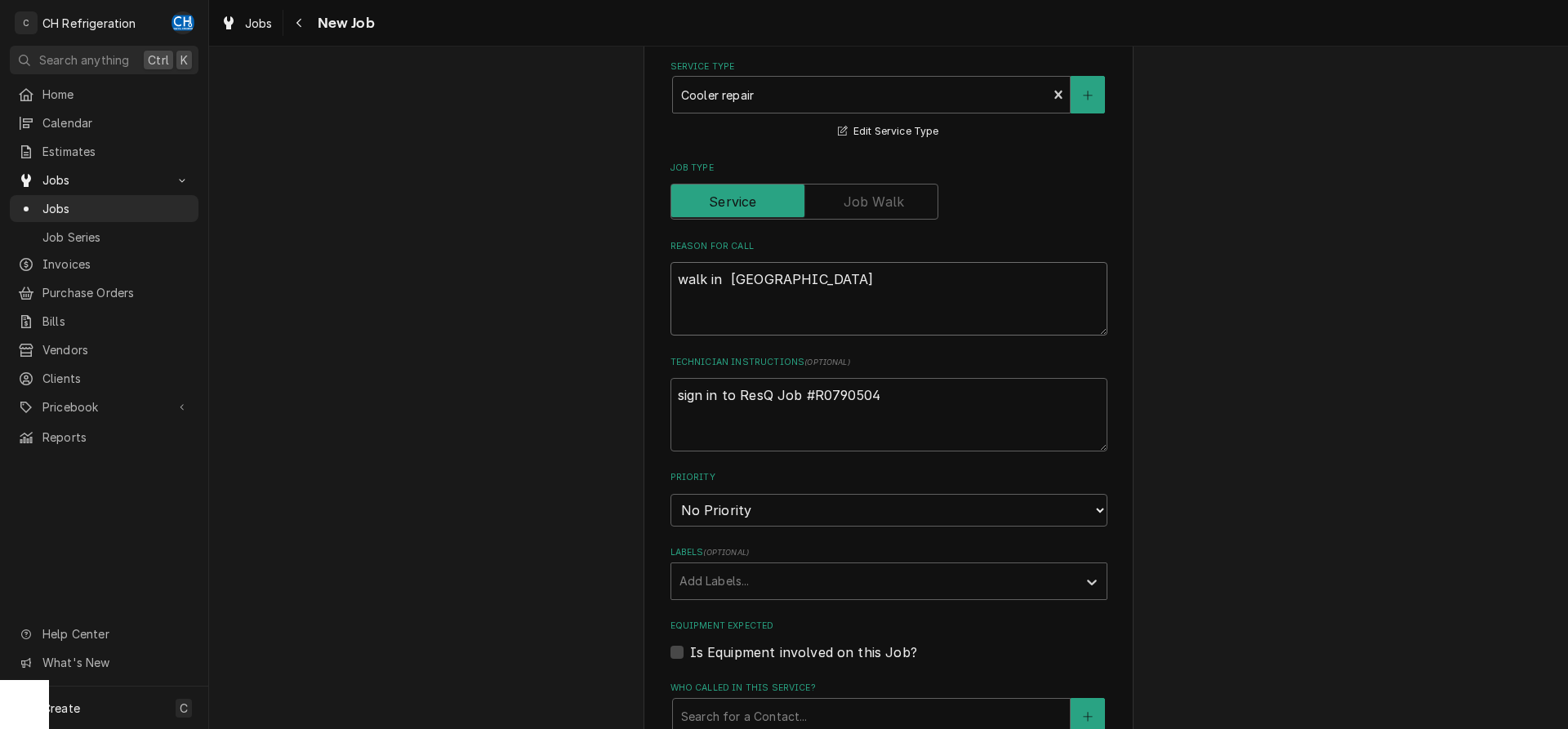
type textarea "x"
type textarea "walk in un"
type textarea "x"
type textarea "walk in u"
type textarea "x"
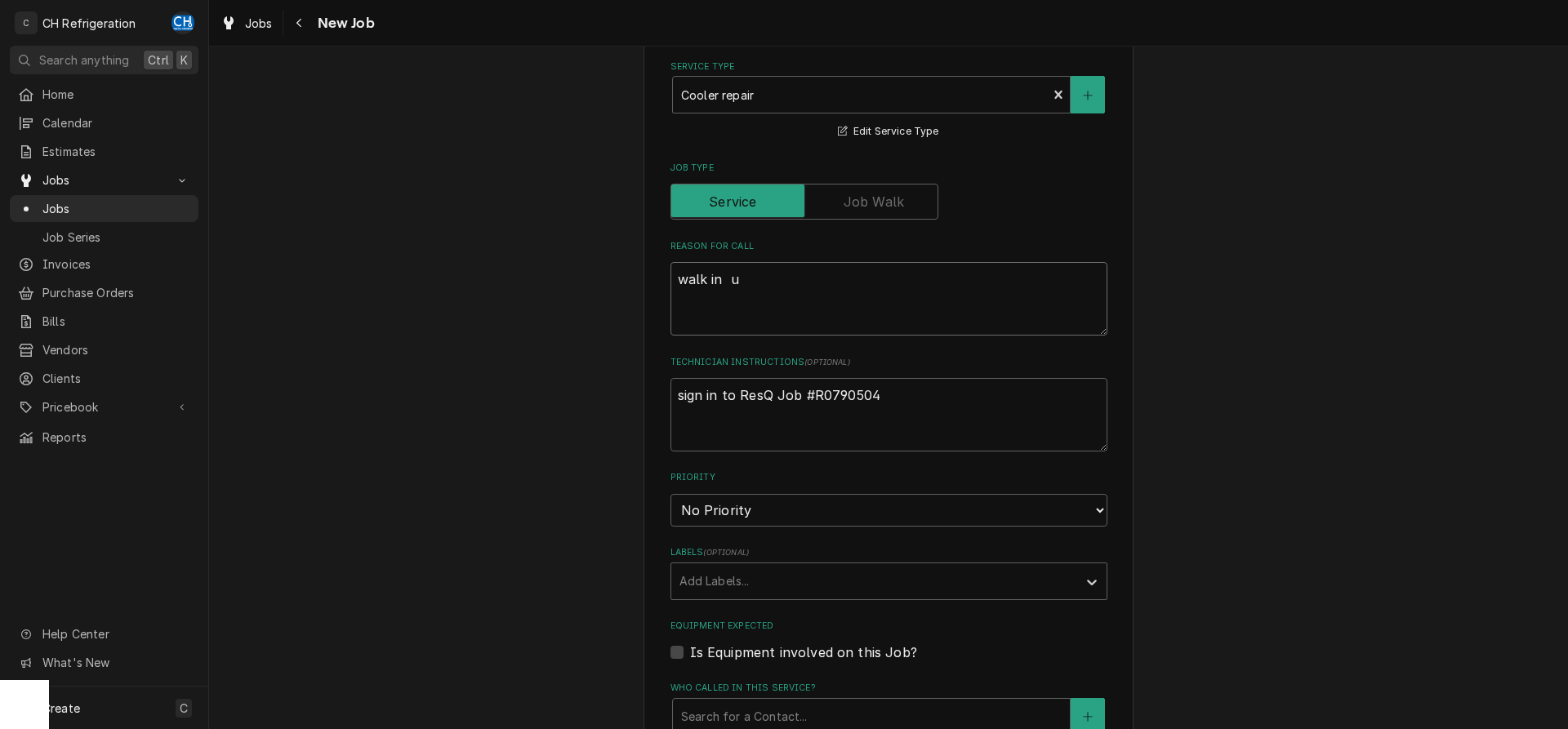
type textarea "walk in"
type textarea "x"
type textarea "walk in"
type textarea "x"
type textarea "walk in un"
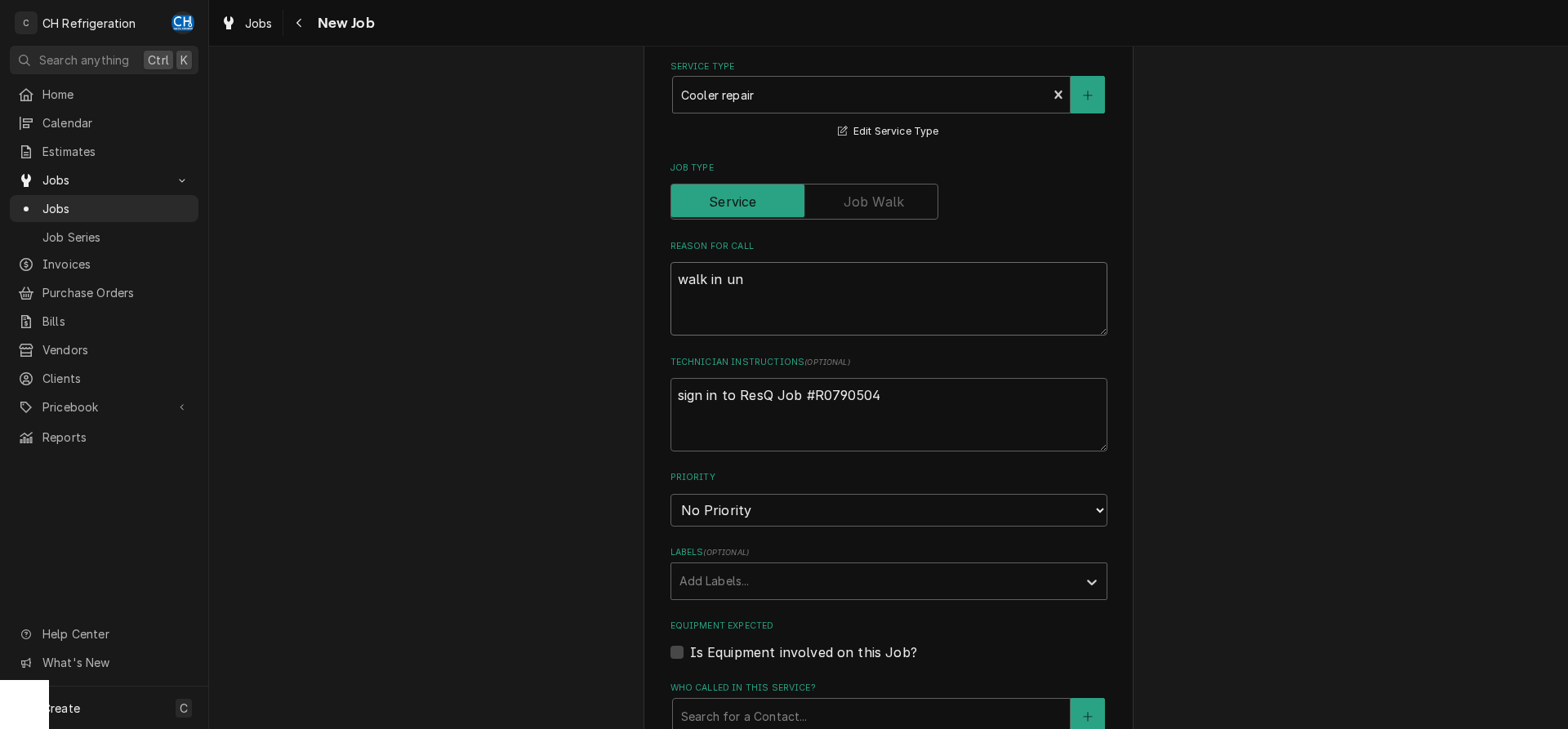
type textarea "x"
type textarea "walk in uni"
type textarea "x"
type textarea "walk in unit"
type textarea "x"
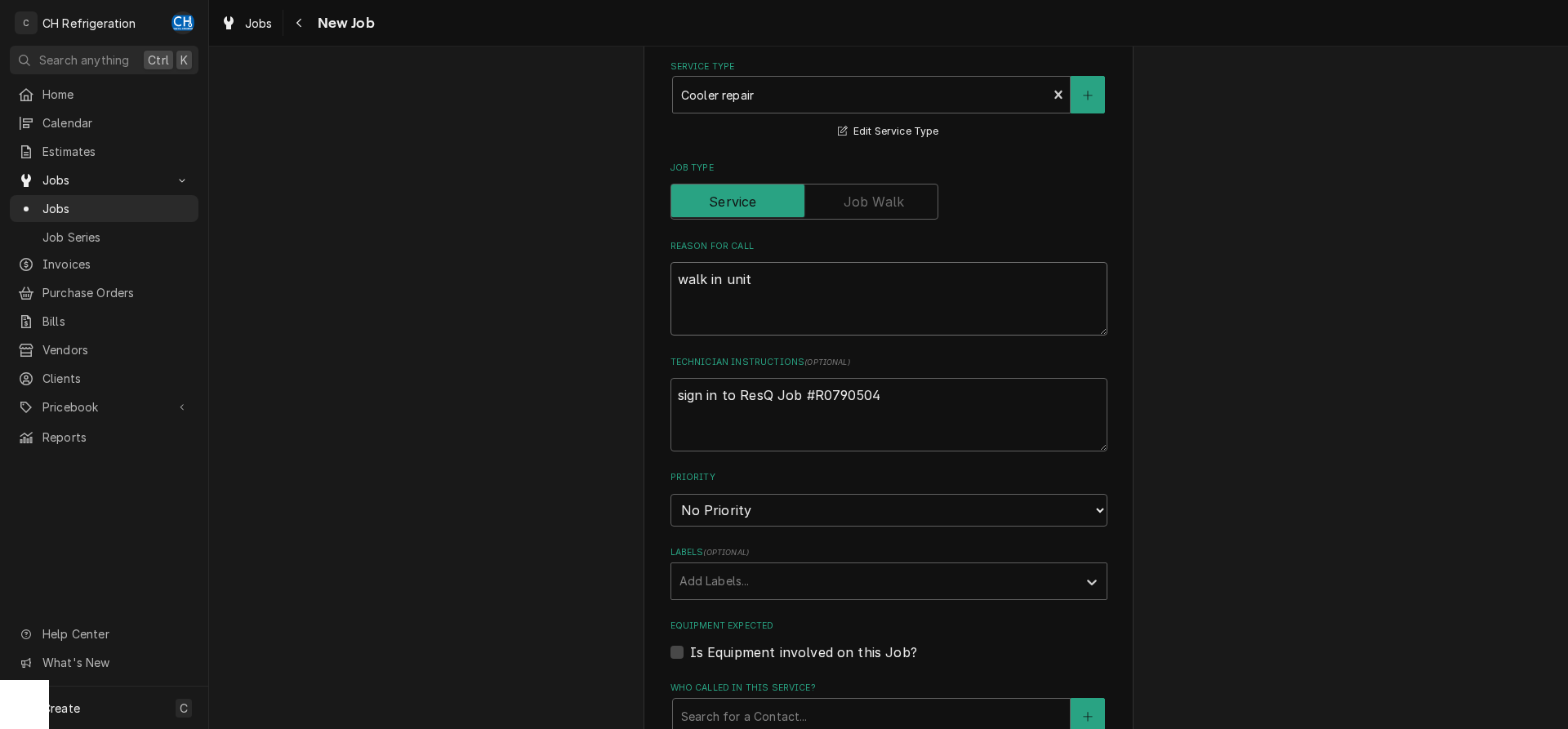
type textarea "walk in unit"
type textarea "x"
type textarea "walk in unit i"
type textarea "x"
type textarea "walk in unit is"
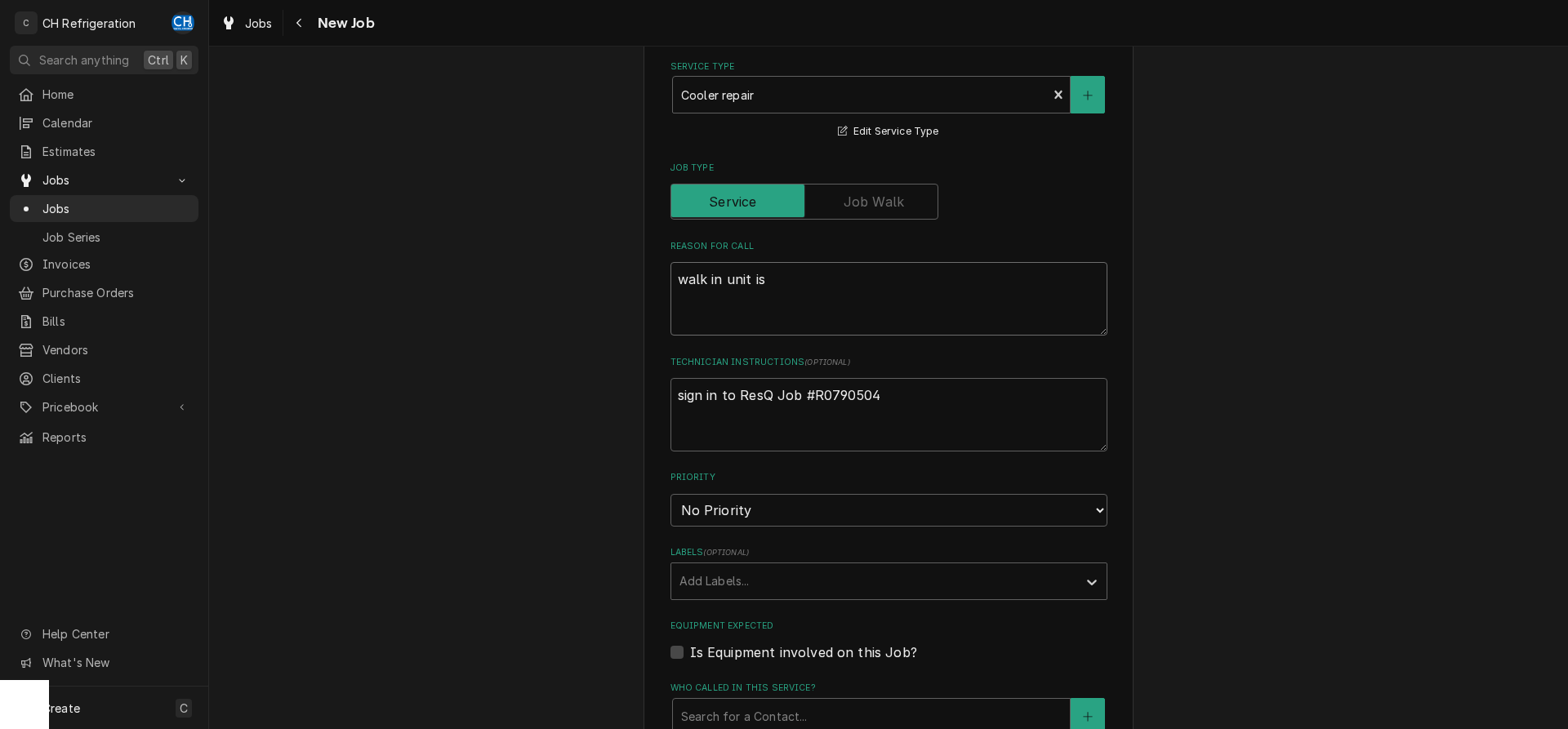
type textarea "x"
type textarea "walk in unit is"
type textarea "x"
type textarea "walk in unit is le"
type textarea "x"
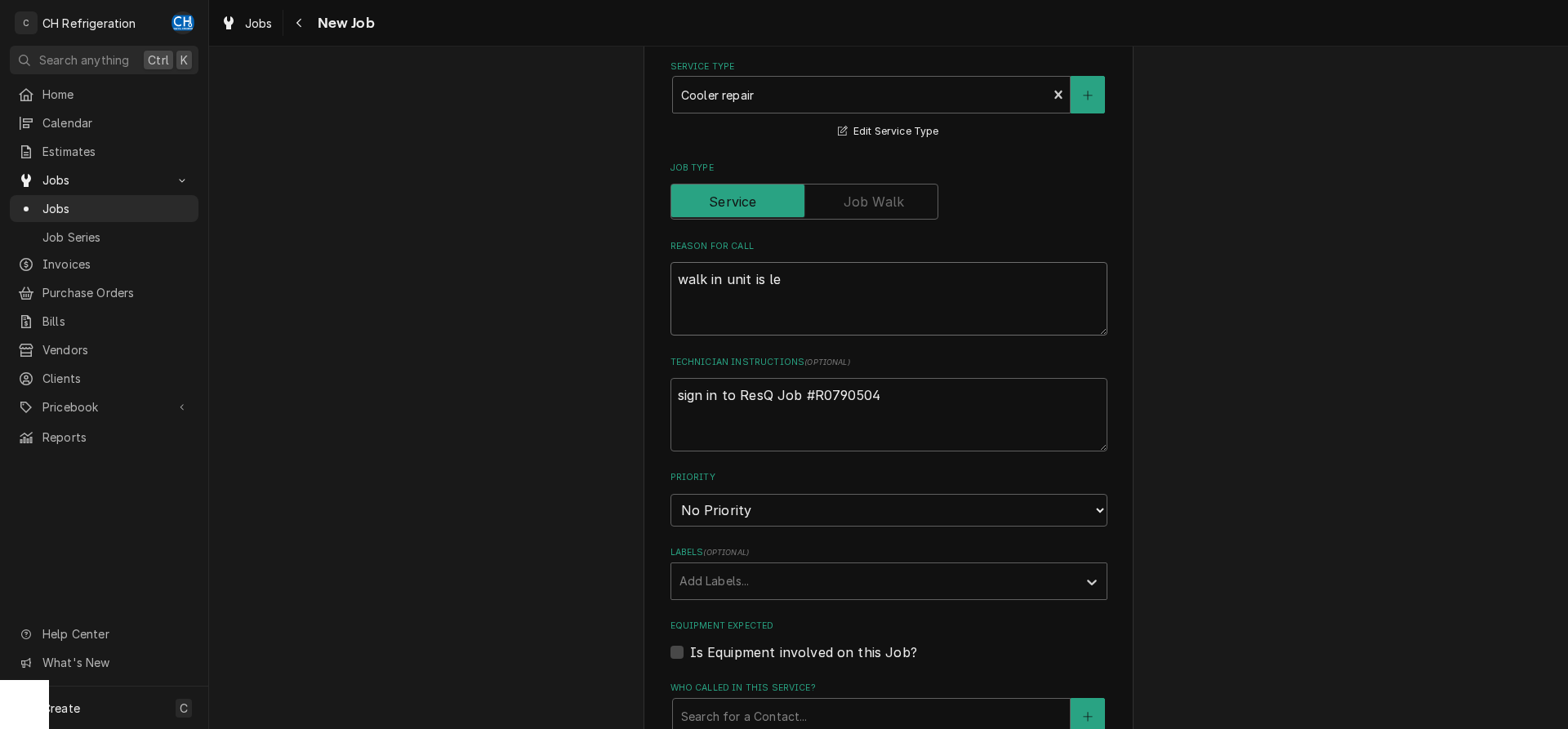
type textarea "walk in unit is lea"
type textarea "x"
type textarea "walk in unit is leak"
type textarea "x"
type textarea "walk in unit is leaki"
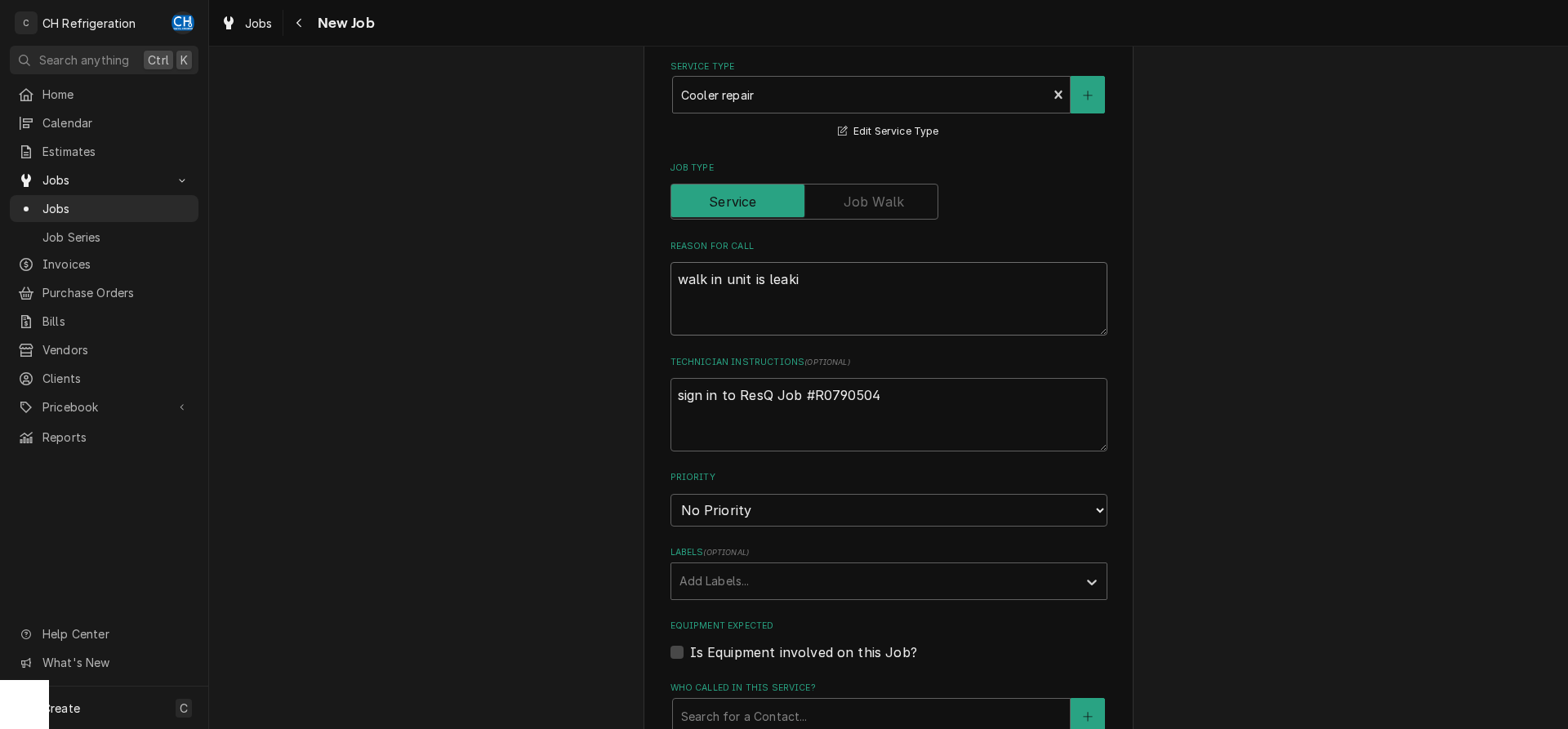
type textarea "x"
type textarea "walk in unit is leakin"
type textarea "x"
type textarea "walk in unit is leaking"
type textarea "x"
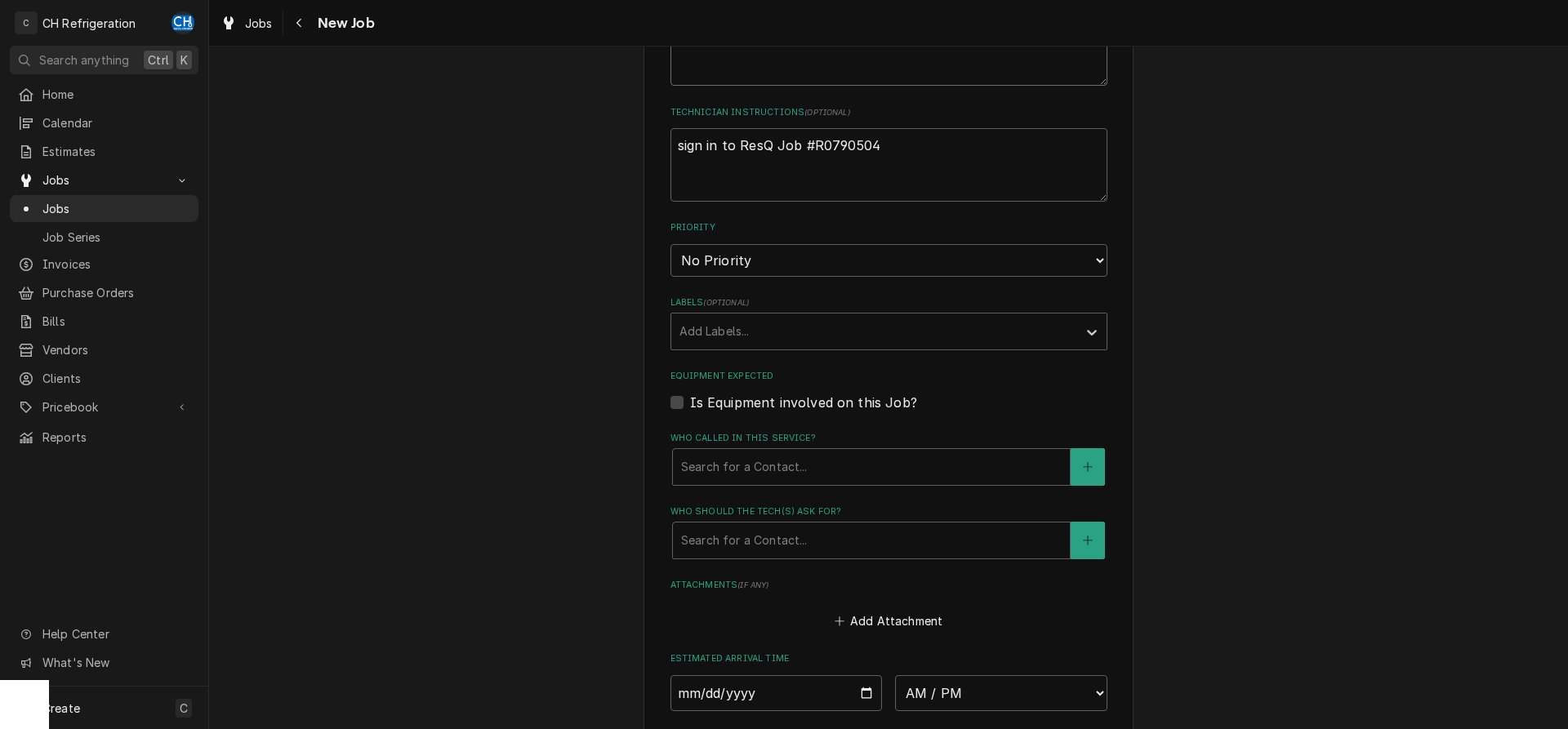
scroll to position [0, 0]
type textarea "walk in unit is leaking"
click at [690, 401] on label "Is Equipment involved on this Job?" at bounding box center [803, 402] width 227 height 19
click at [690, 401] on input "Equipment Expected" at bounding box center [908, 410] width 437 height 36
checkbox input "true"
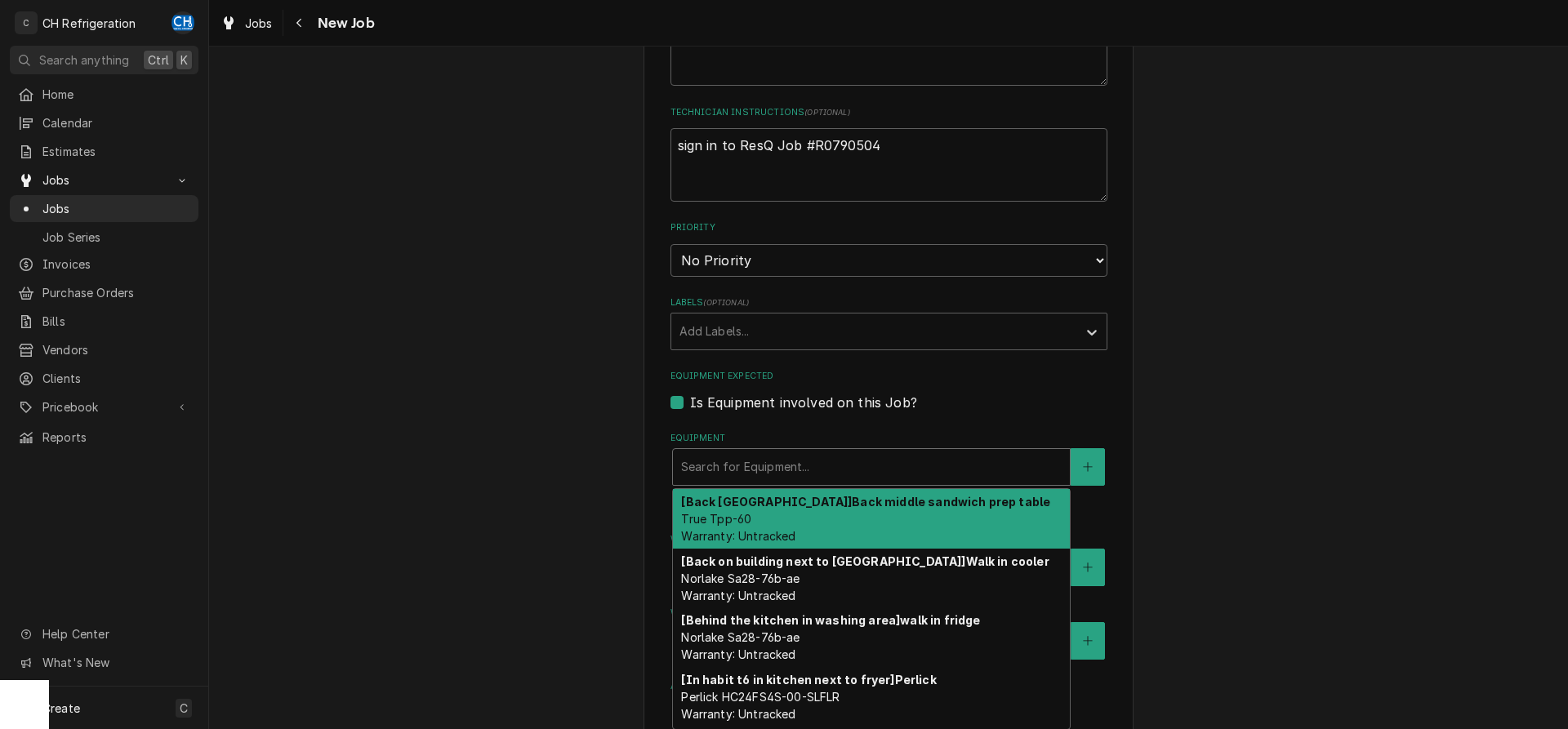
click at [743, 458] on div "Equipment" at bounding box center [871, 466] width 381 height 29
click at [876, 465] on div "Equipment" at bounding box center [871, 466] width 381 height 29
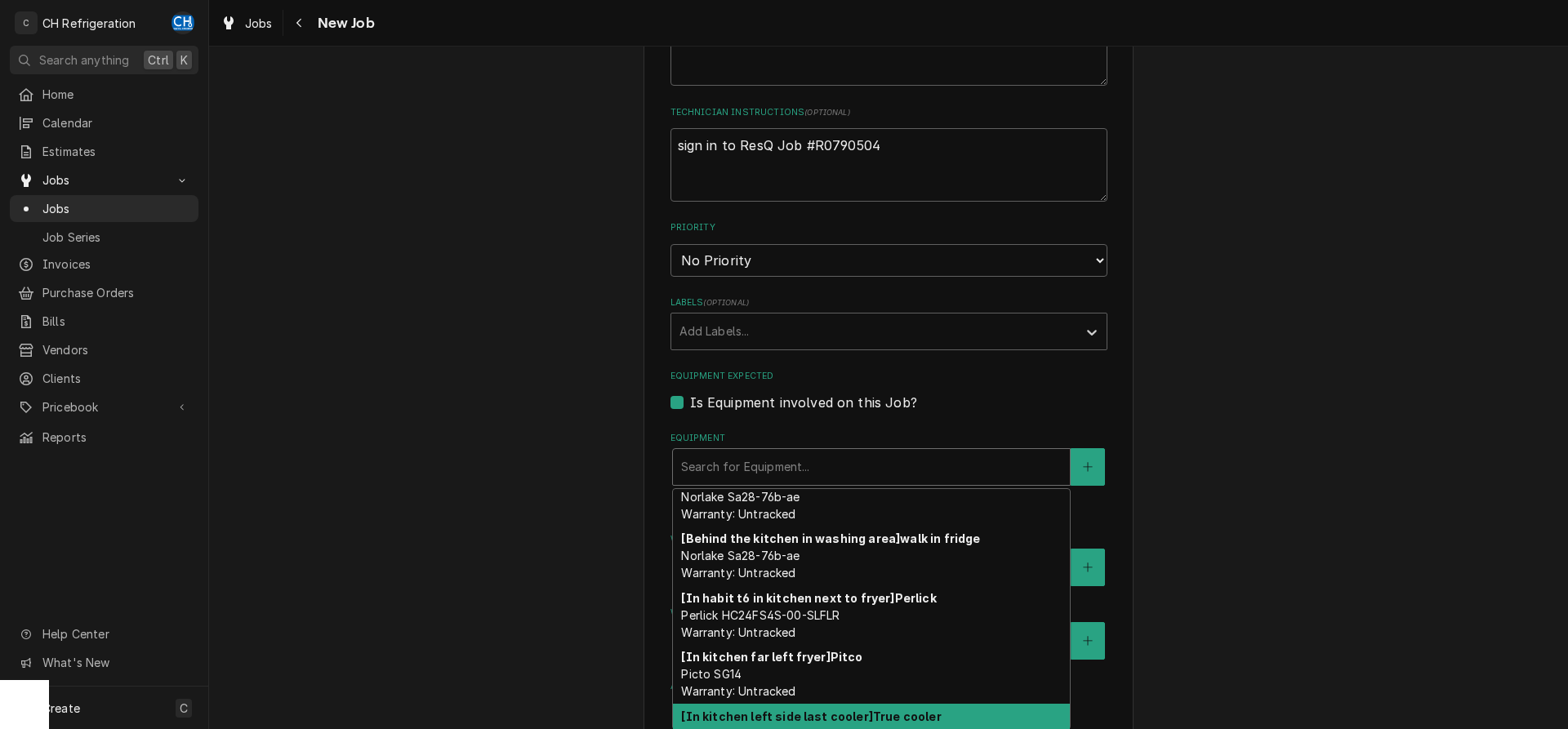
scroll to position [0, 0]
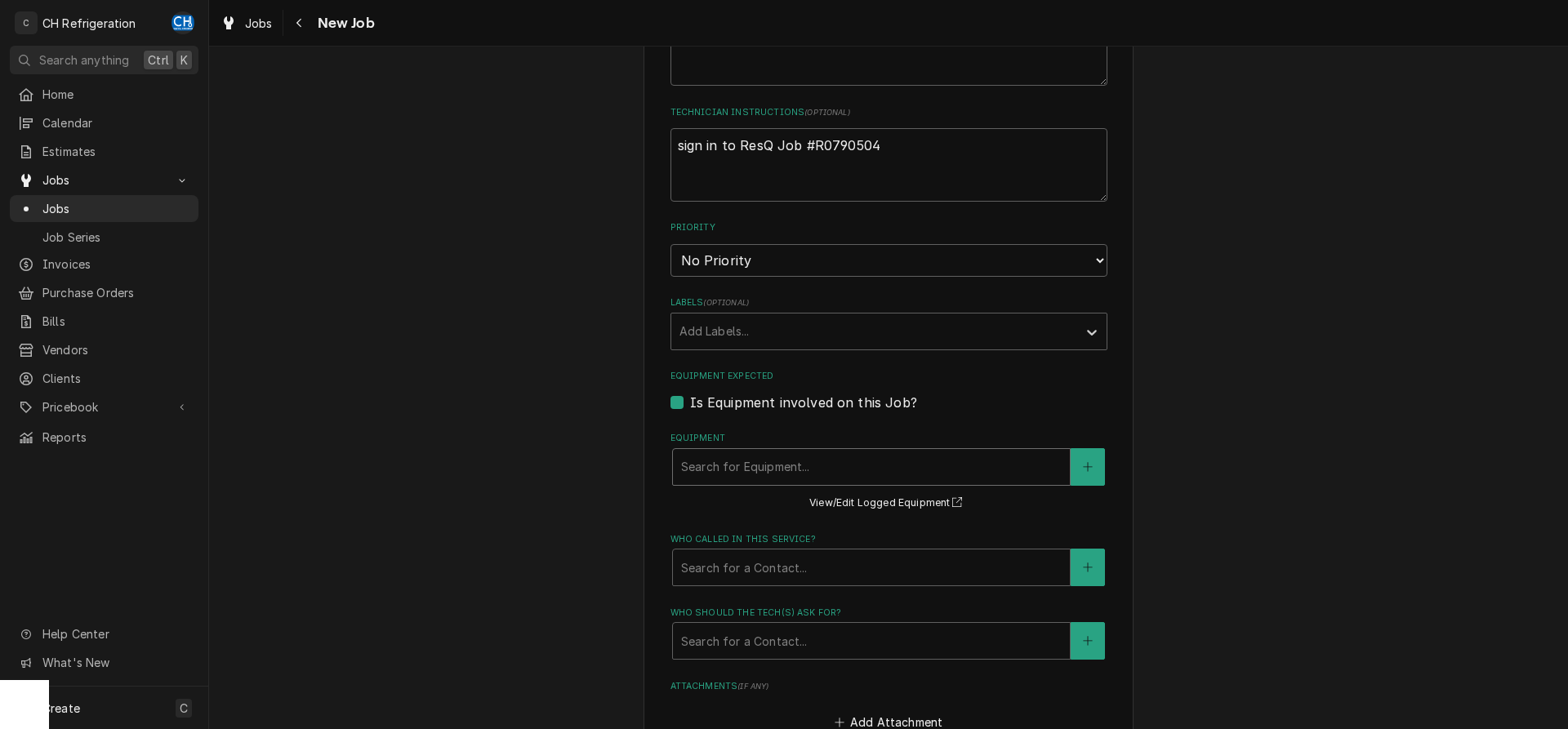
click at [799, 464] on div "Equipment" at bounding box center [871, 466] width 381 height 29
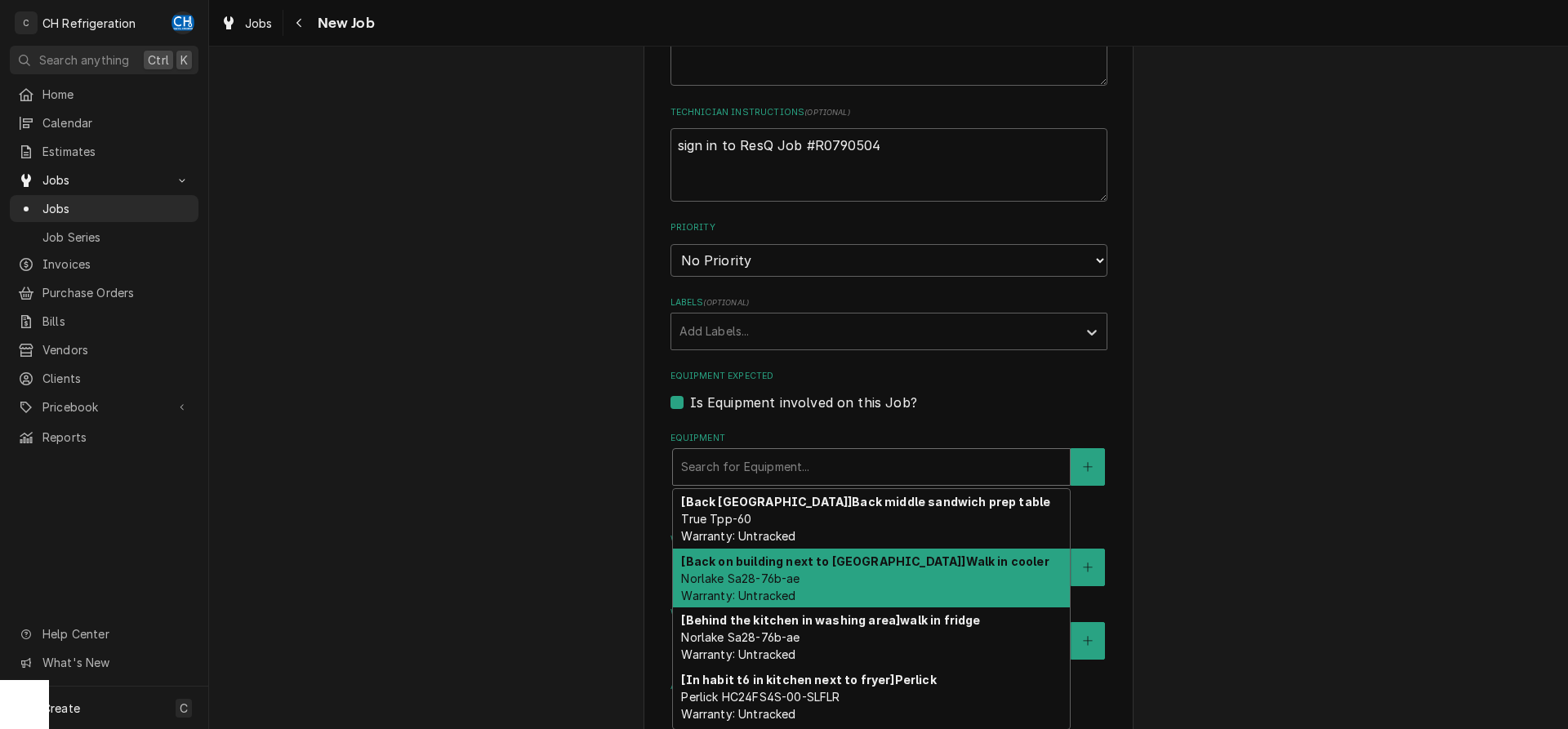
click at [873, 585] on div "[Back on building next to sanitizing station] Walk in cooler Norlake Sa28-76b-a…" at bounding box center [871, 578] width 396 height 60
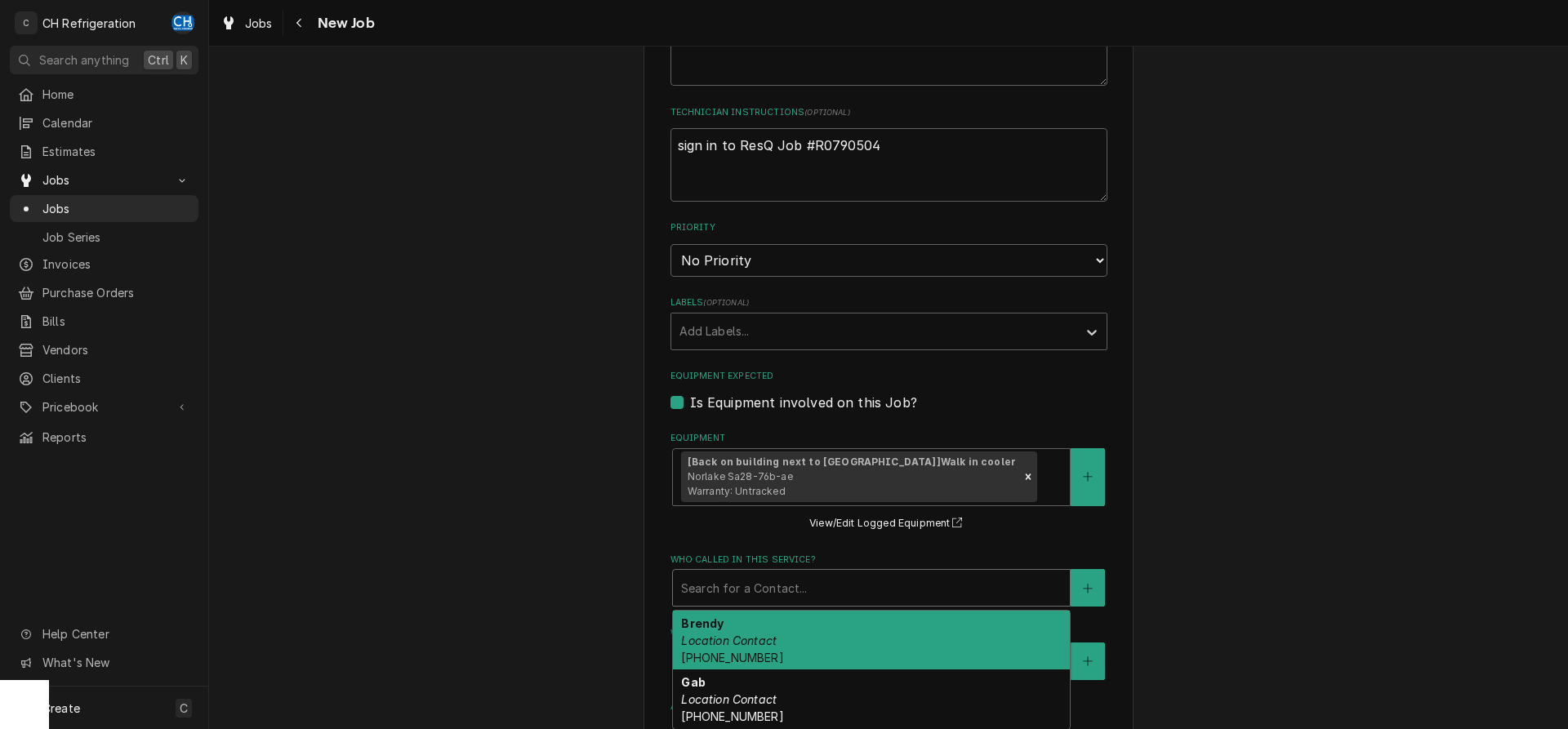
click at [835, 583] on div "Who called in this service?" at bounding box center [871, 587] width 381 height 29
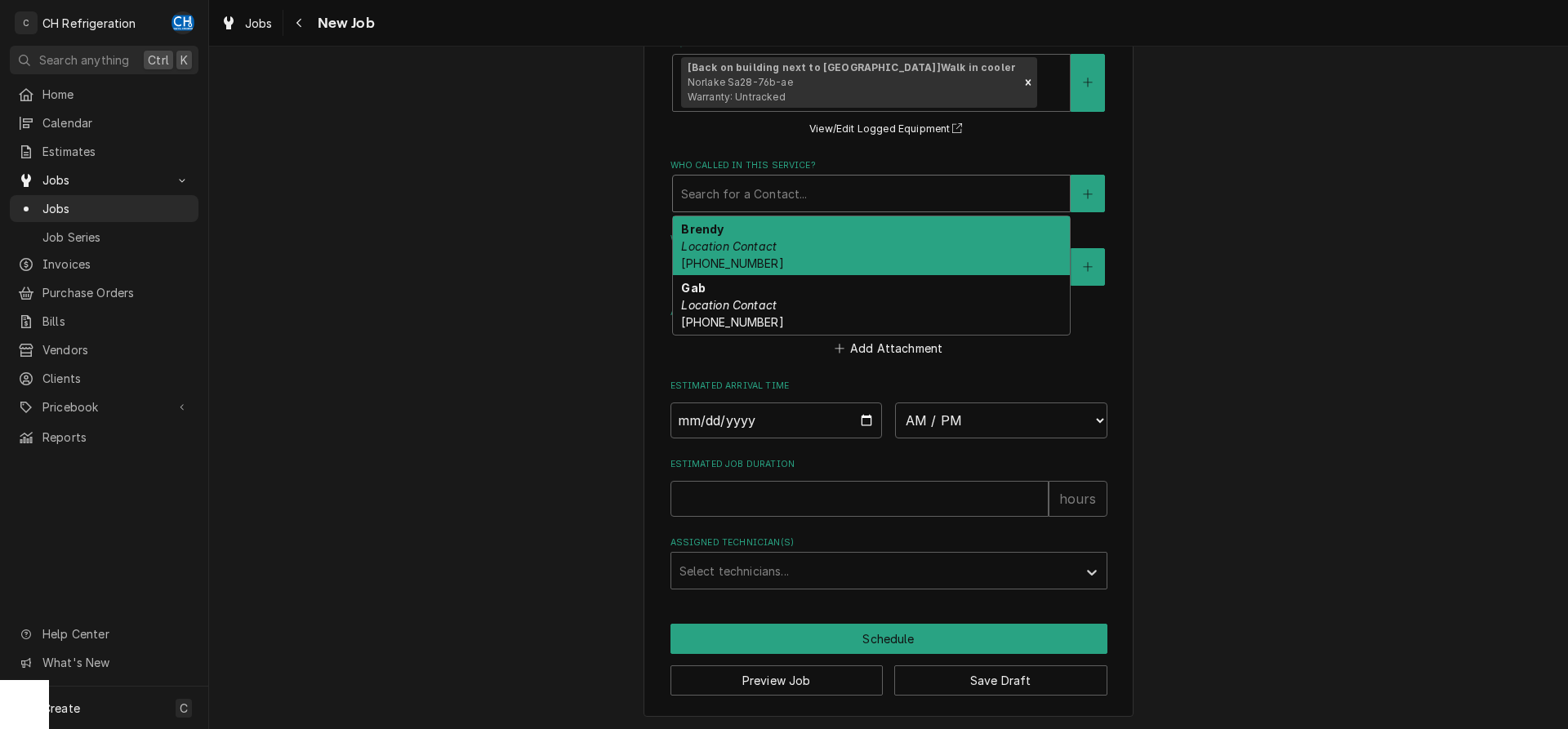
scroll to position [1144, 0]
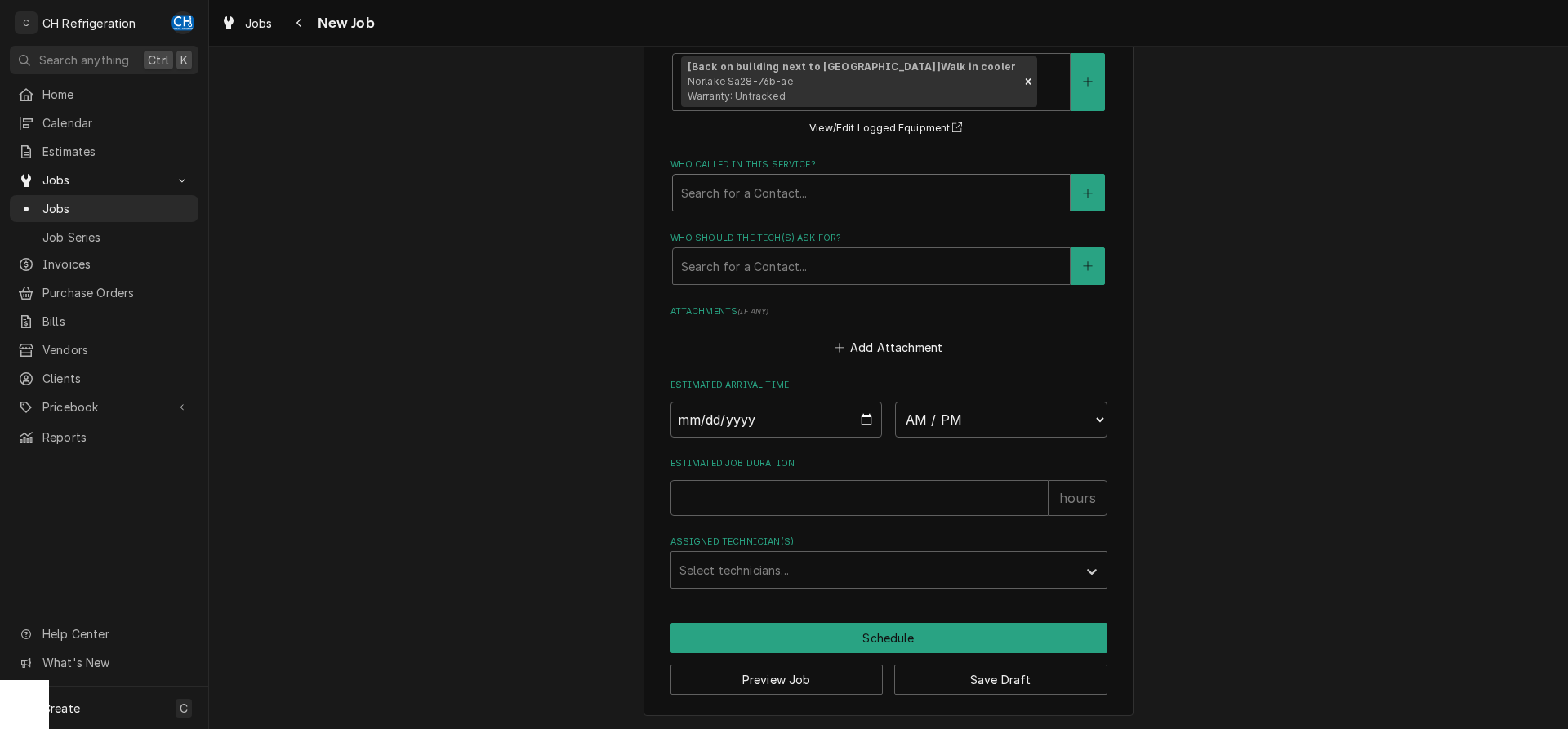
click at [838, 186] on div "Who called in this service?" at bounding box center [871, 192] width 381 height 29
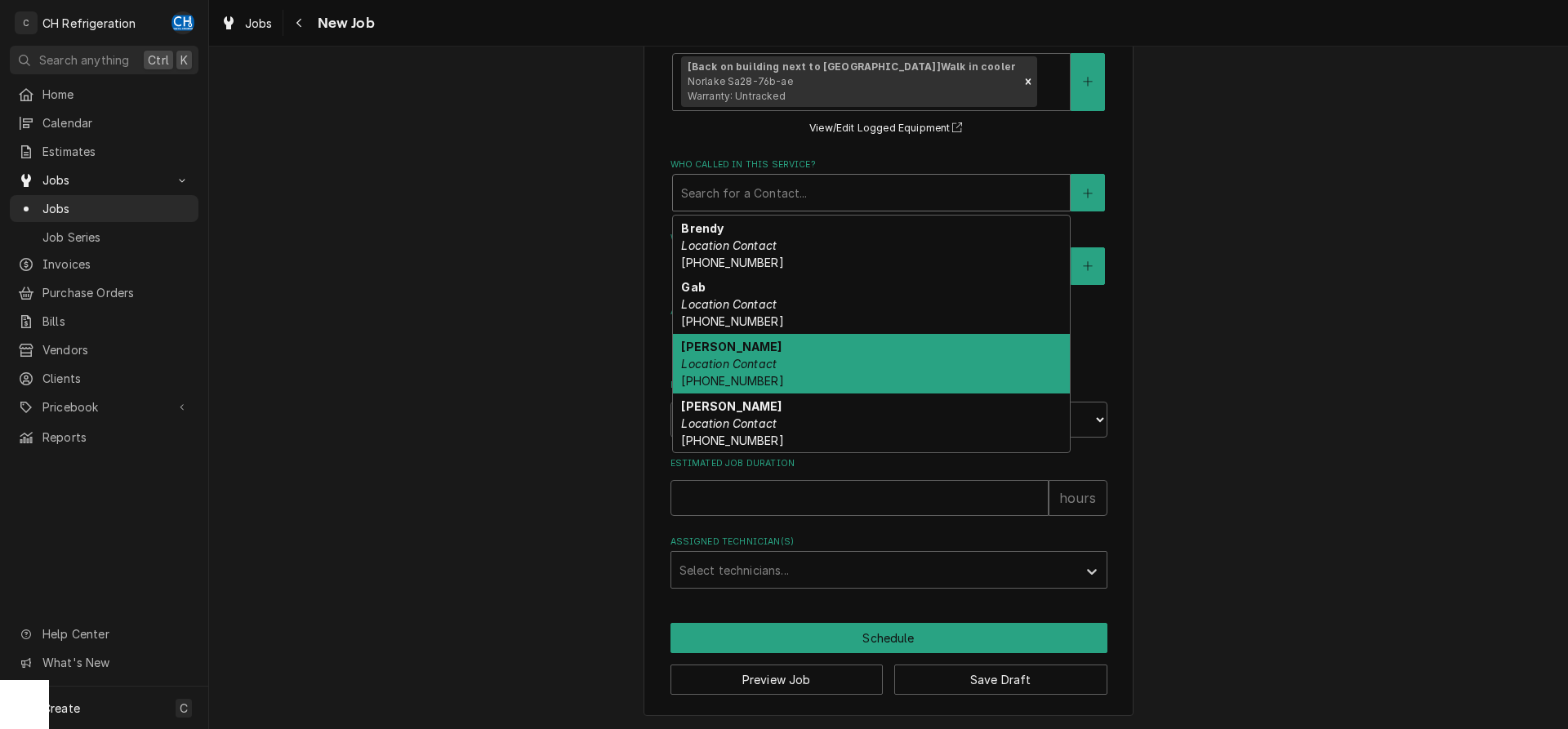
click at [825, 355] on div "Jenn Gonzalez Location Contact (310) 340-3053" at bounding box center [871, 364] width 396 height 60
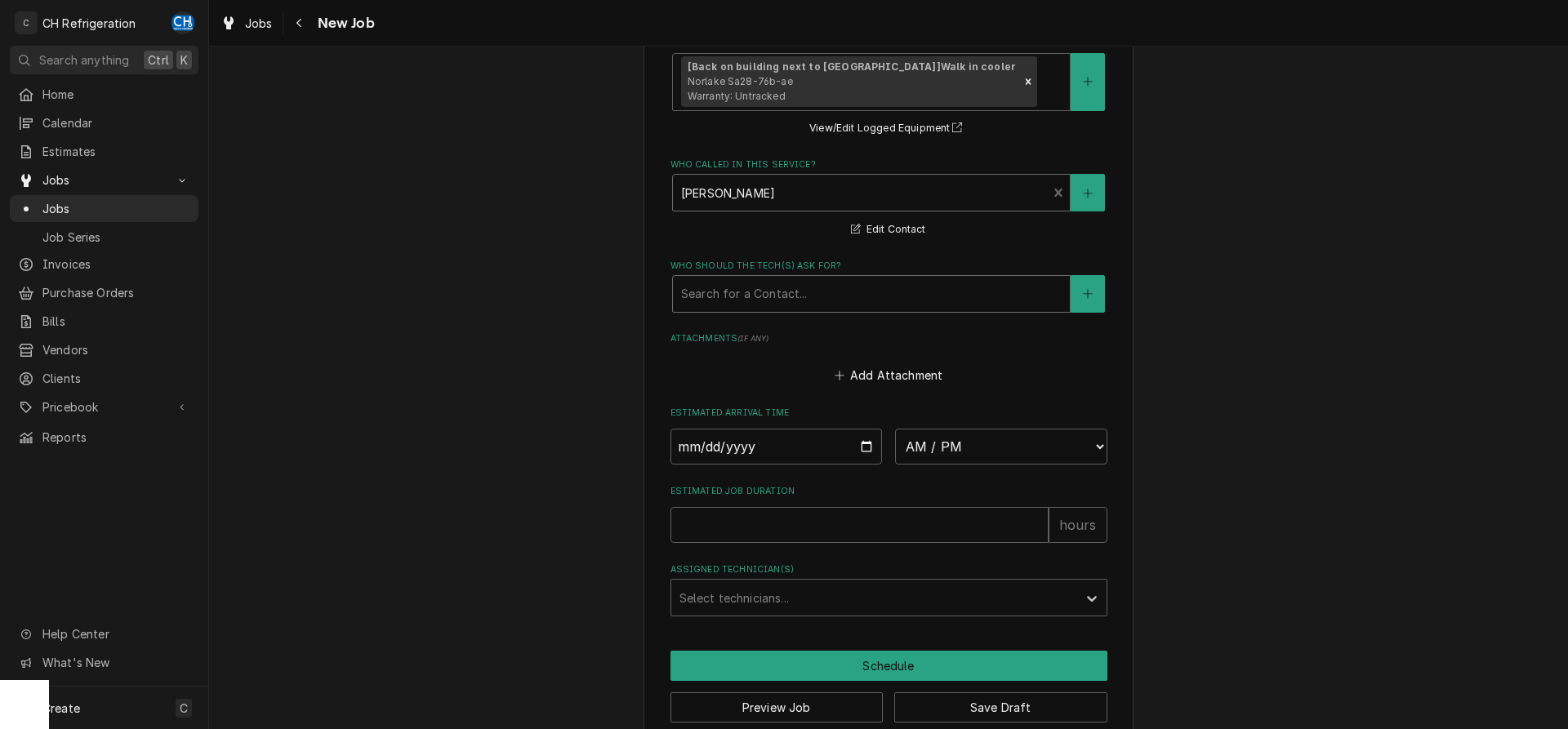
click at [814, 296] on div "Who should the tech(s) ask for?" at bounding box center [871, 293] width 381 height 29
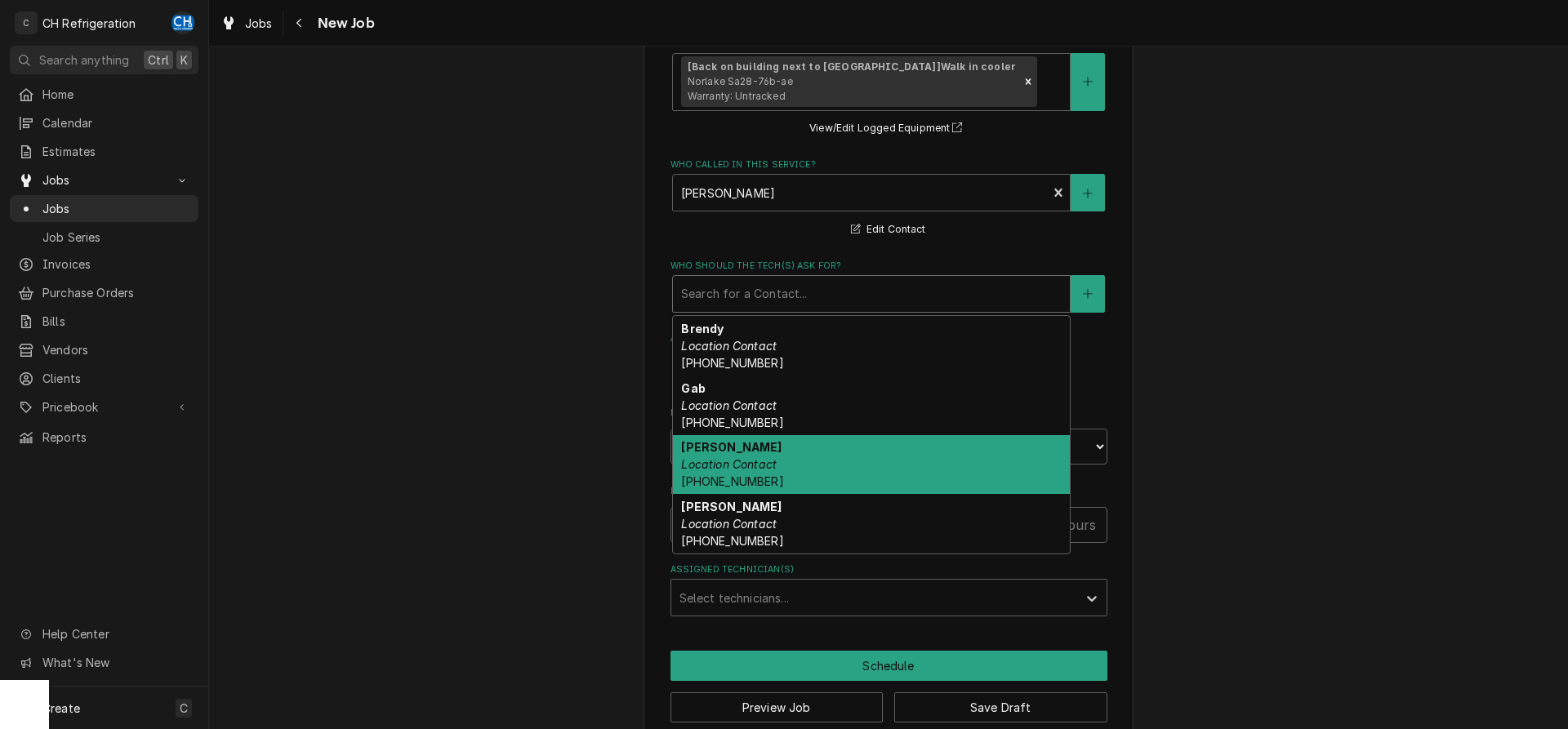
click at [775, 477] on div "Jenn Gonzalez Location Contact (310) 340-3053" at bounding box center [871, 465] width 396 height 60
type textarea "x"
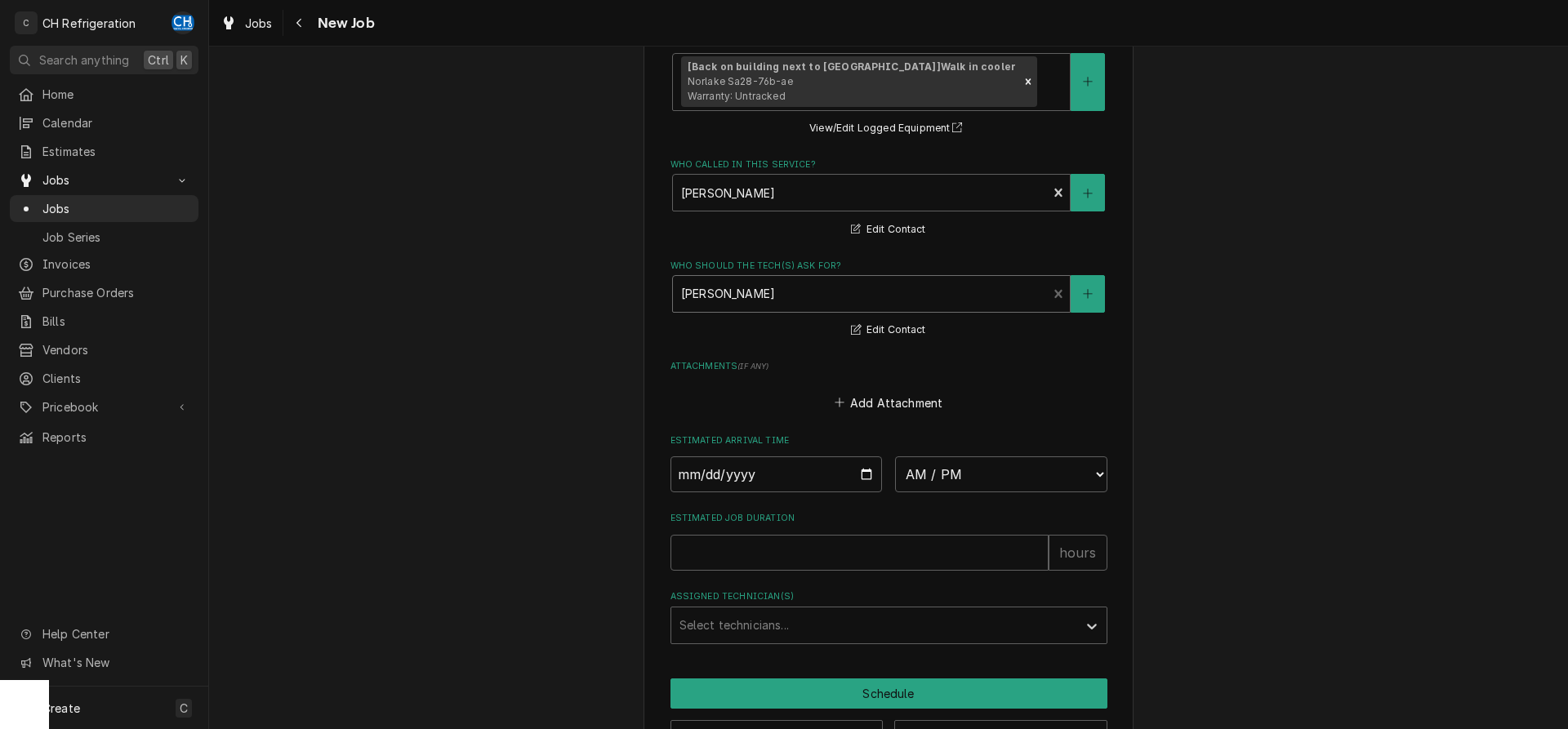
scroll to position [1181, 0]
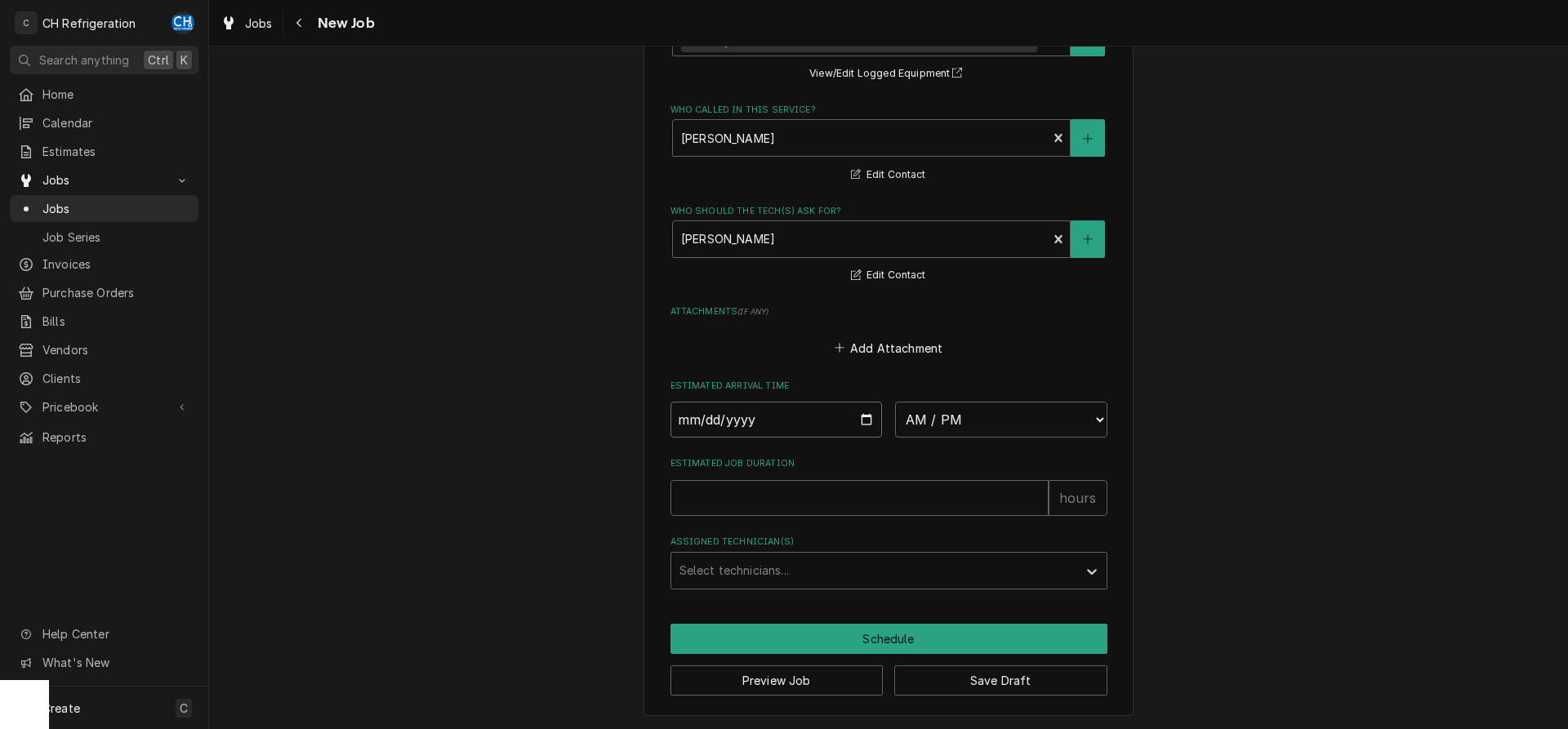
click at [862, 408] on input "Date" at bounding box center [776, 419] width 212 height 36
click at [741, 407] on input "Date" at bounding box center [776, 419] width 212 height 36
click at [846, 423] on input "Date" at bounding box center [776, 419] width 212 height 36
click at [729, 418] on input "Date" at bounding box center [776, 419] width 212 height 36
click at [862, 418] on input "Date" at bounding box center [776, 419] width 212 height 36
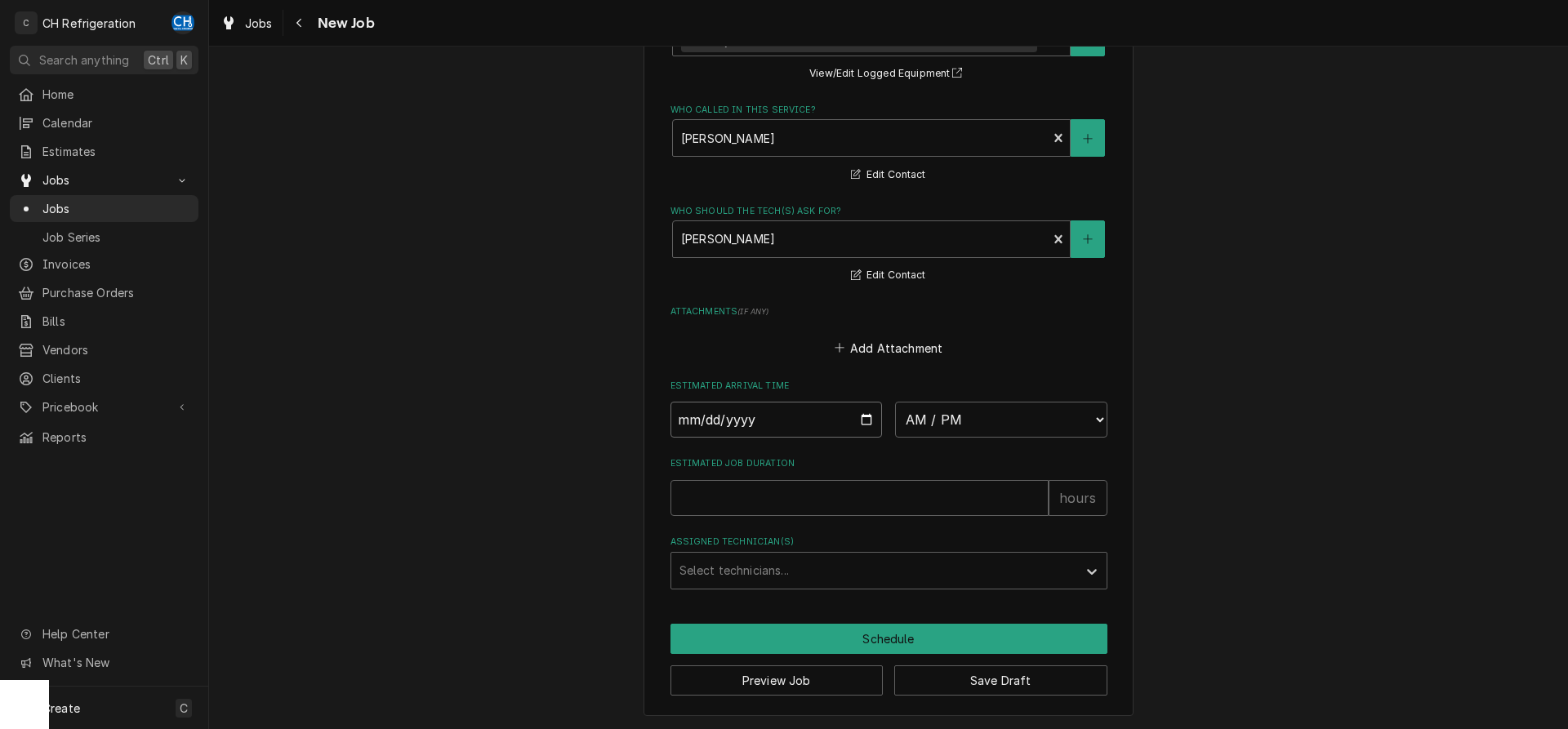
type input "2025-10-08"
type textarea "x"
click at [895, 401] on select "AM / PM 6:00 AM 6:15 AM 6:30 AM 6:45 AM 7:00 AM 7:15 AM 7:30 AM 7:45 AM 8:00 AM…" at bounding box center [1001, 419] width 212 height 36
select select "09:00:00"
click option "9:00 AM" at bounding box center [0, 0] width 0 height 0
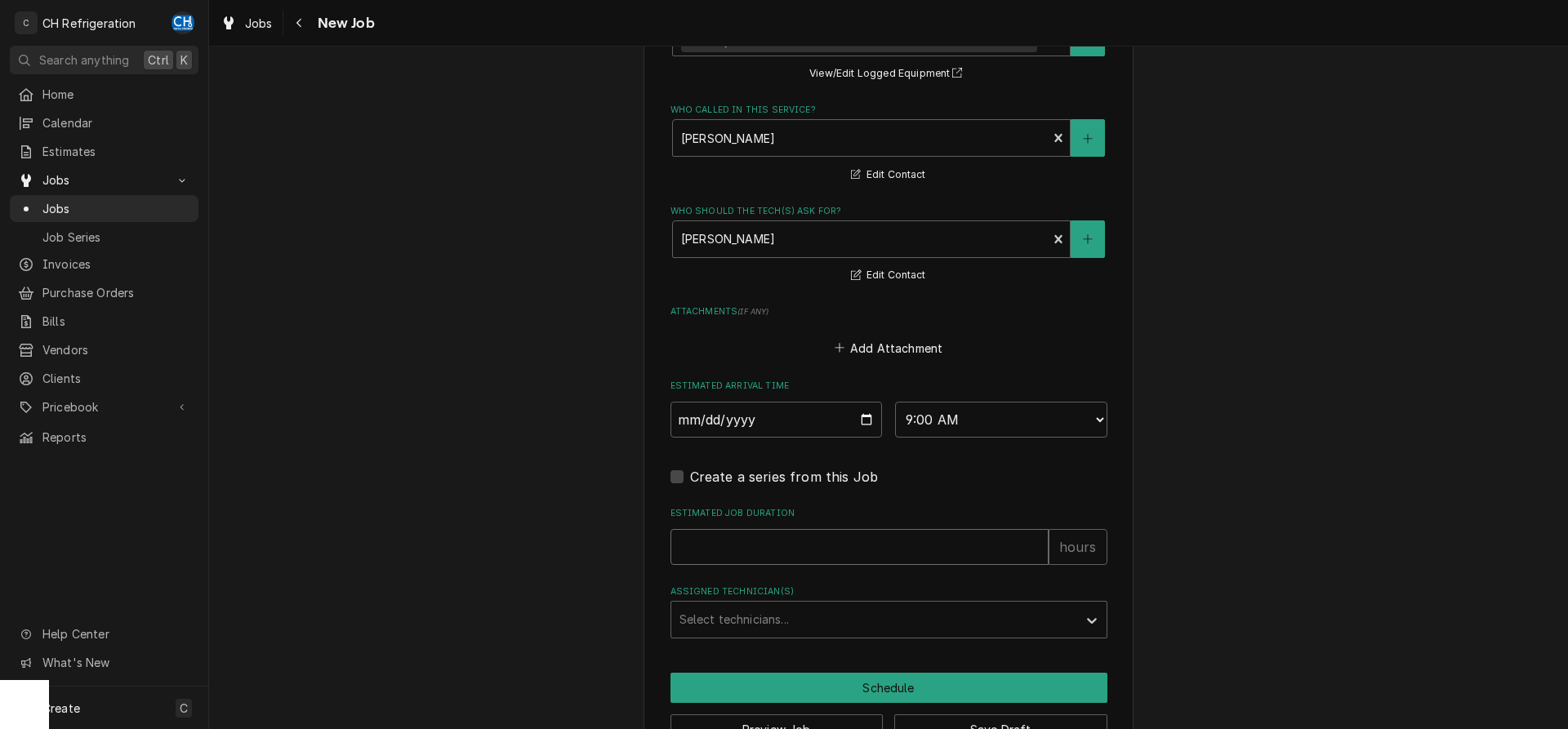
click at [844, 541] on input "Estimated Job Duration" at bounding box center [859, 547] width 378 height 36
type textarea "x"
type input "2"
type textarea "x"
type input "2"
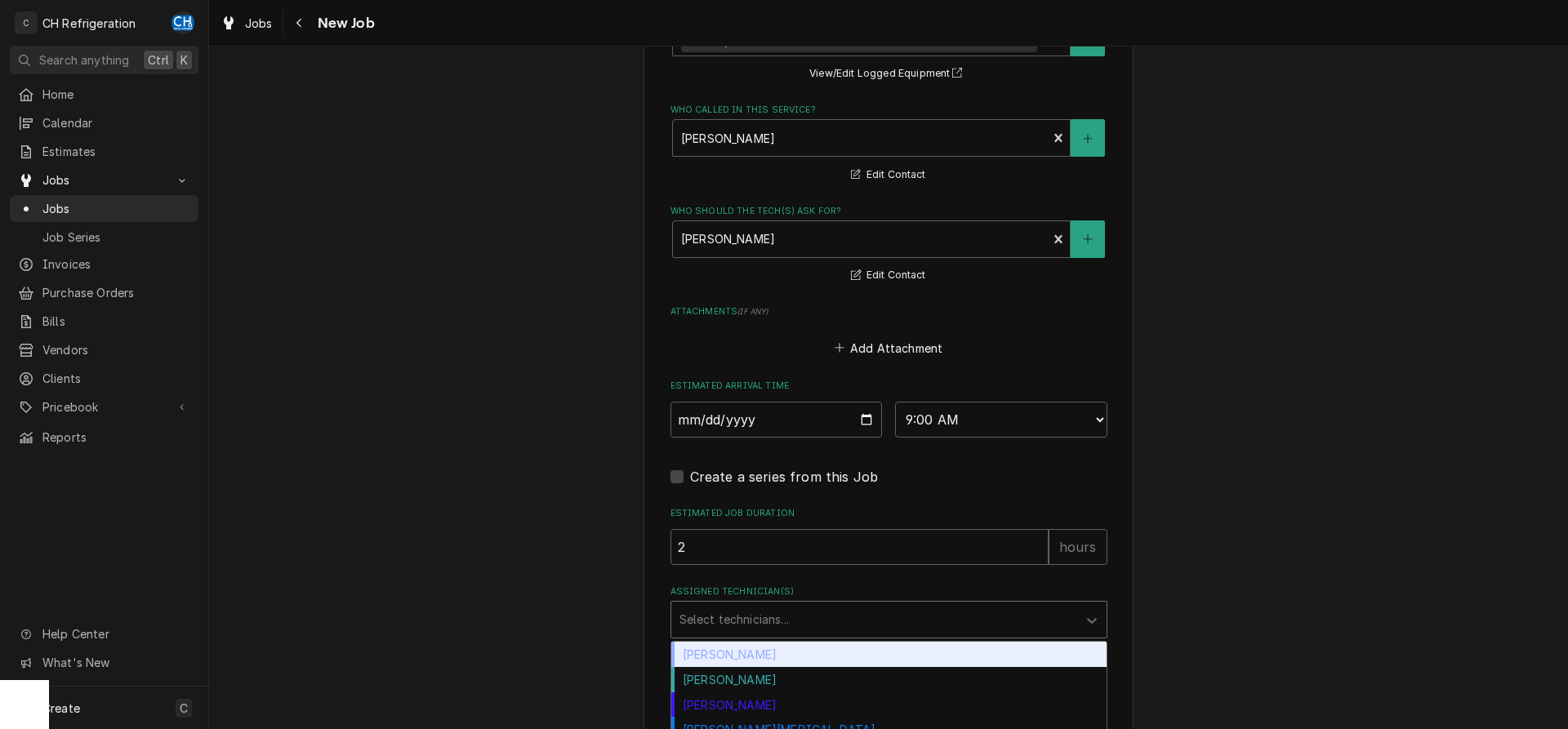
click at [881, 633] on div "Select technicians..." at bounding box center [874, 619] width 406 height 36
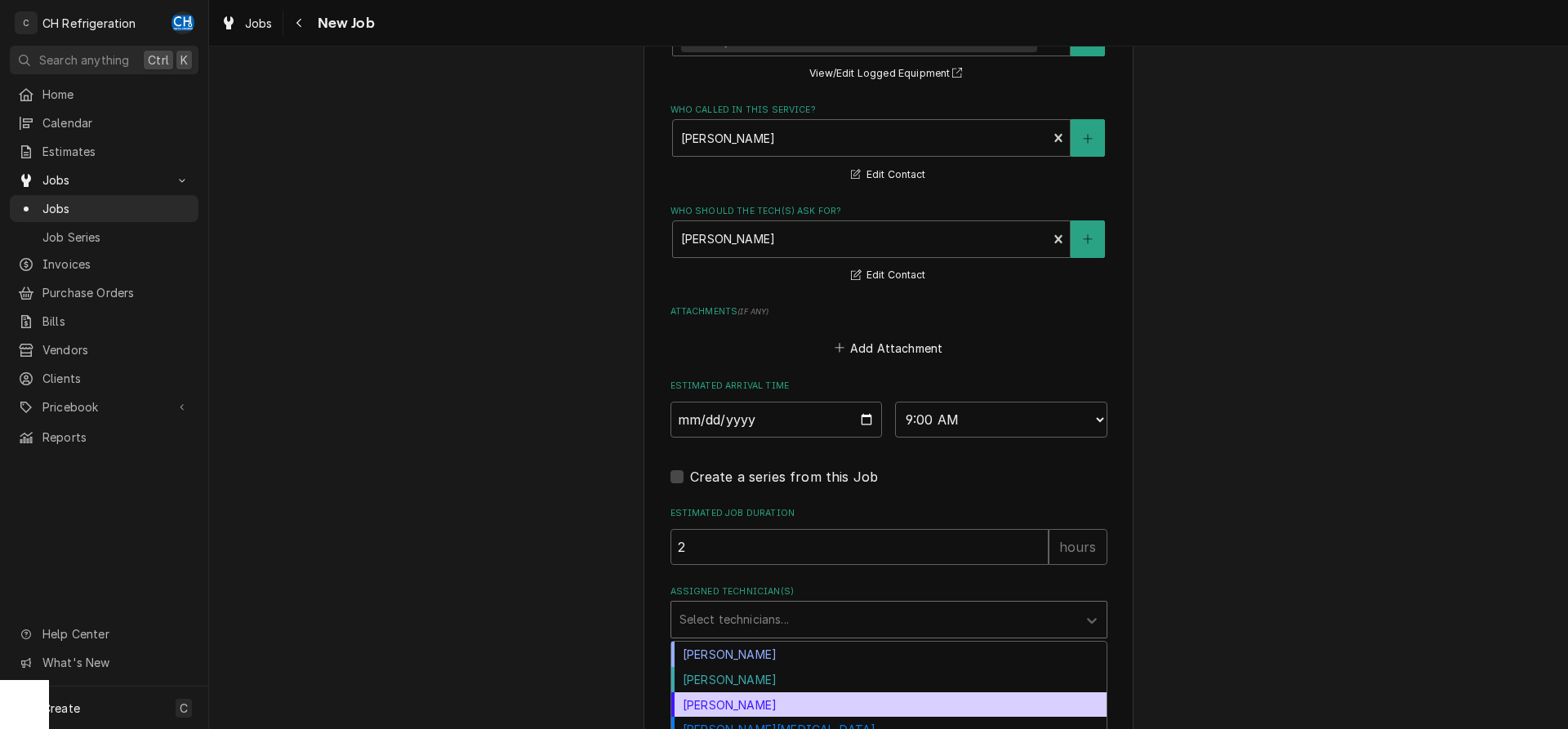
click at [779, 696] on div "Josh Galindo" at bounding box center [889, 704] width 435 height 26
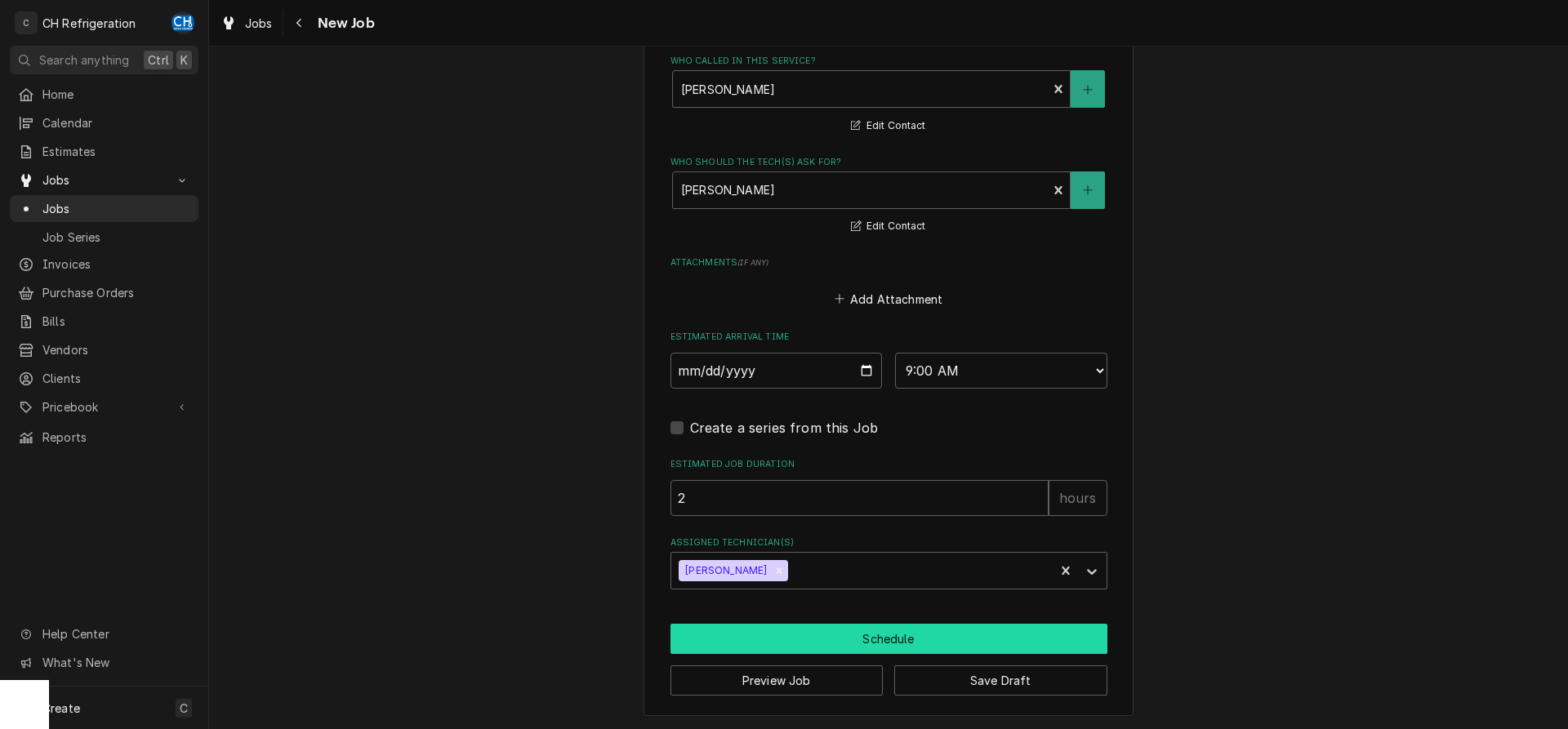
click at [902, 627] on button "Schedule" at bounding box center [889, 638] width 437 height 30
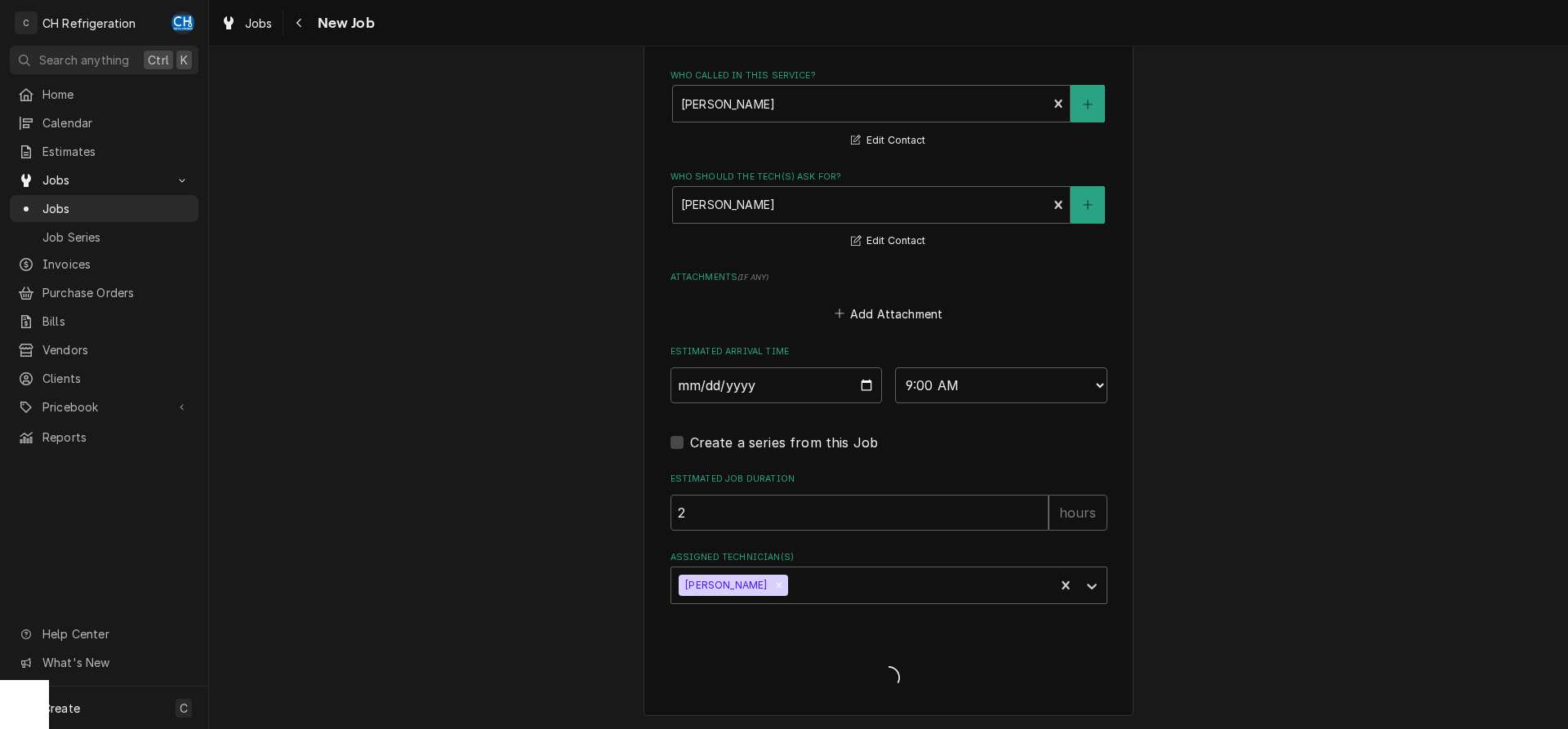
type textarea "x"
